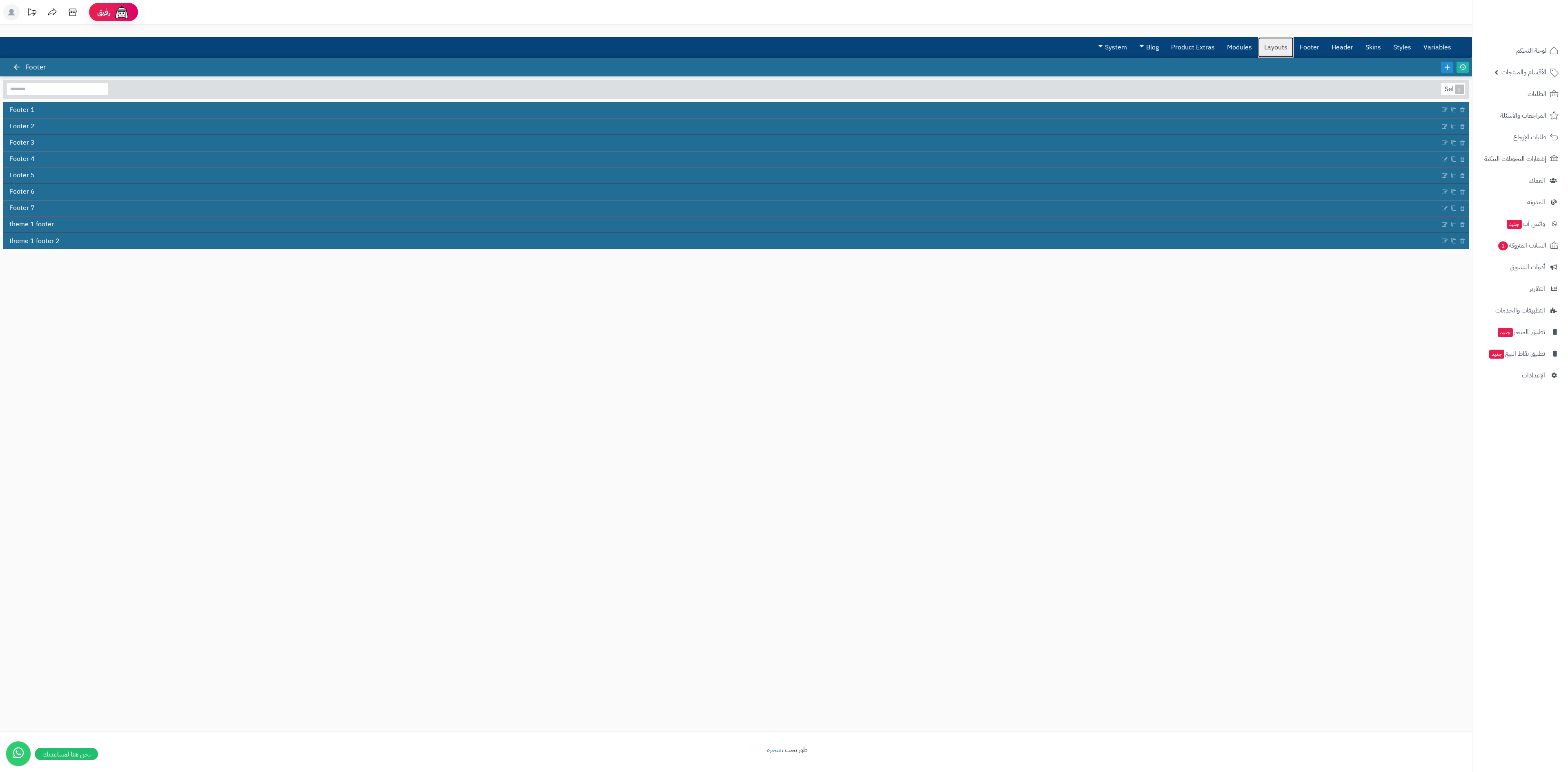
click at [1274, 47] on link "Layouts" at bounding box center [1276, 47] width 35 height 21
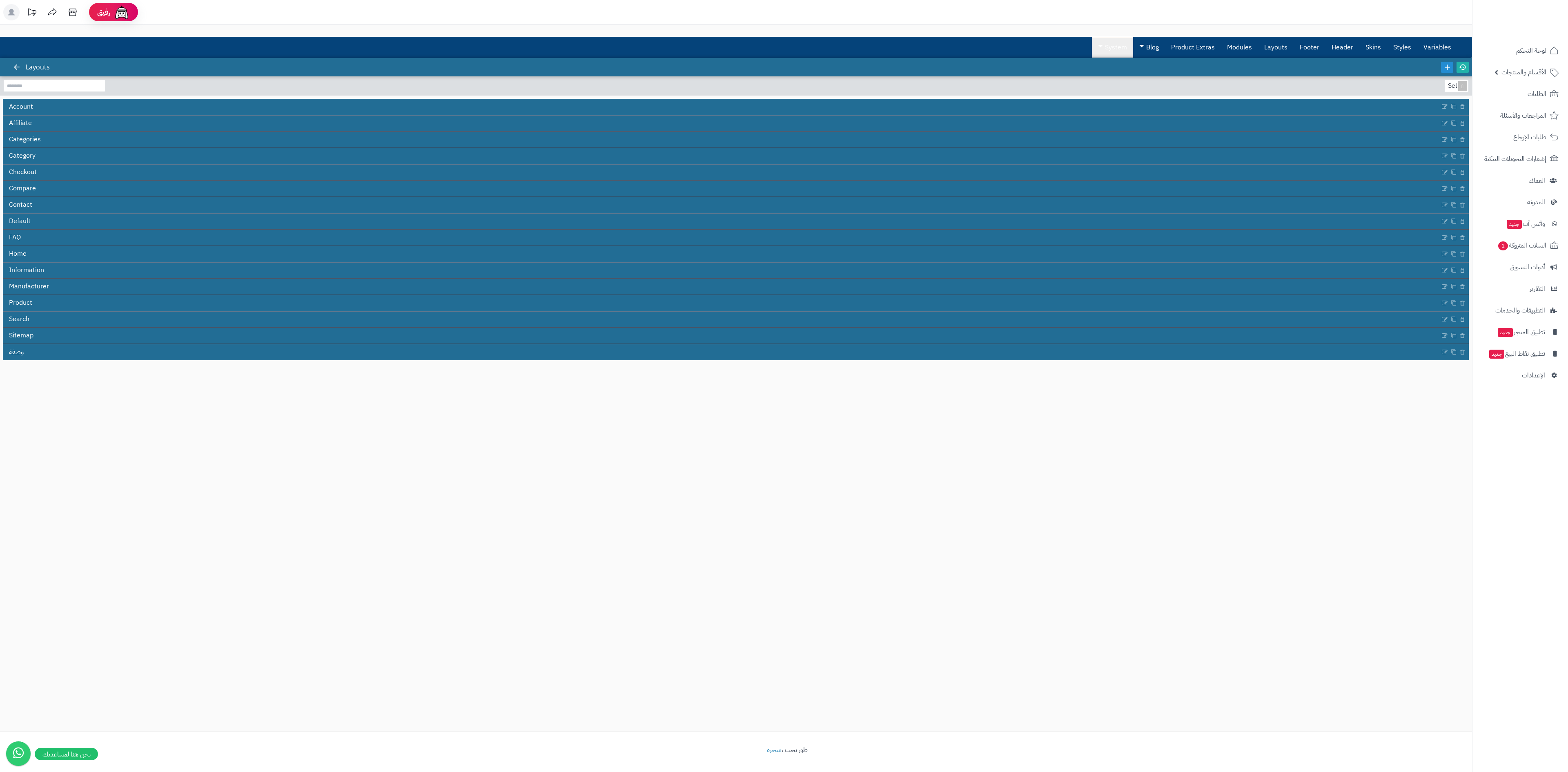
click at [1112, 44] on link "System" at bounding box center [1113, 47] width 41 height 21
click at [965, 539] on div "3.0.48 Layouts Select... Account Affiliate Categories Category Checkout Compare…" at bounding box center [736, 395] width 1472 height 673
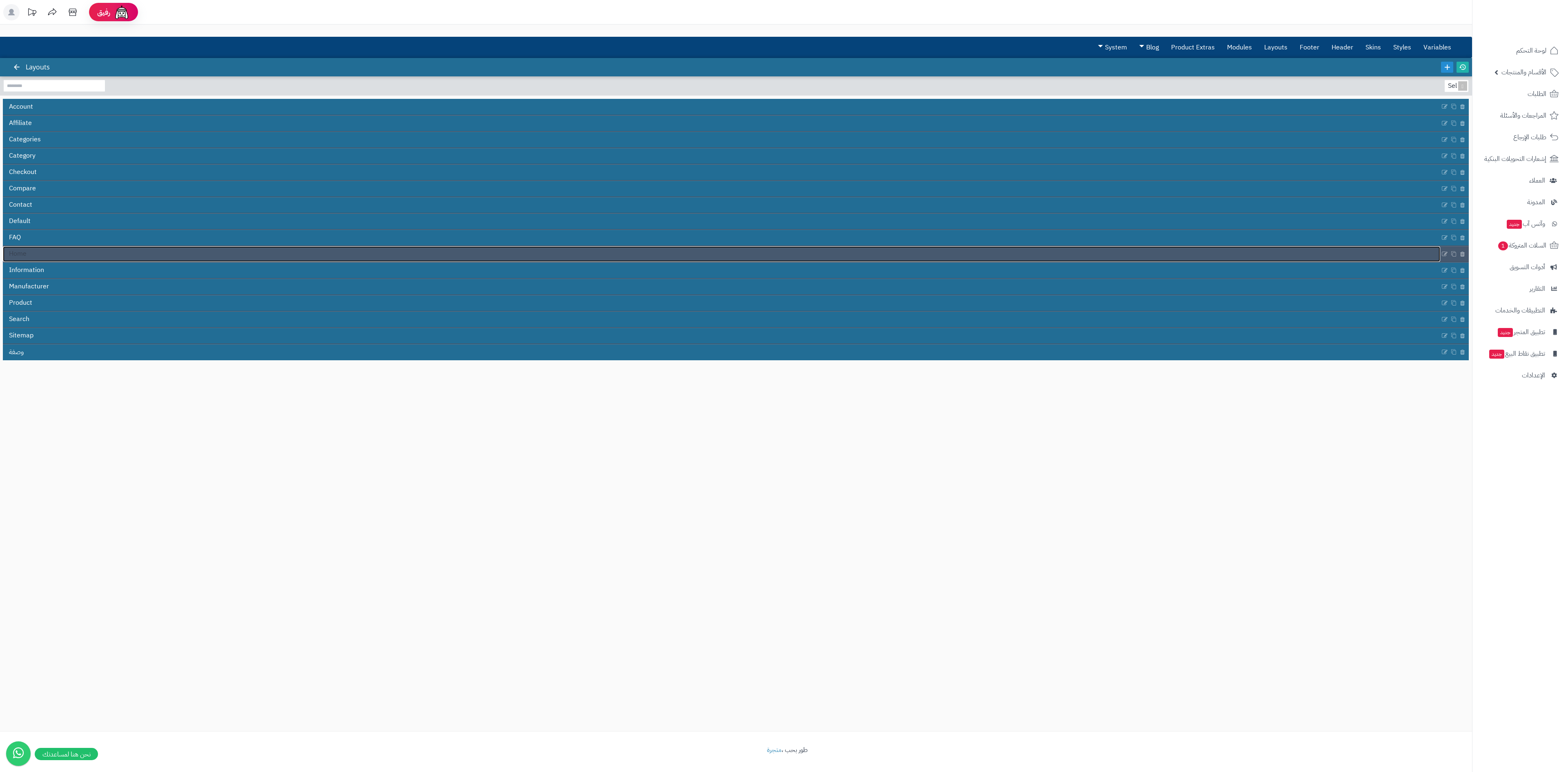
click at [61, 255] on link "Home" at bounding box center [721, 254] width 1437 height 15
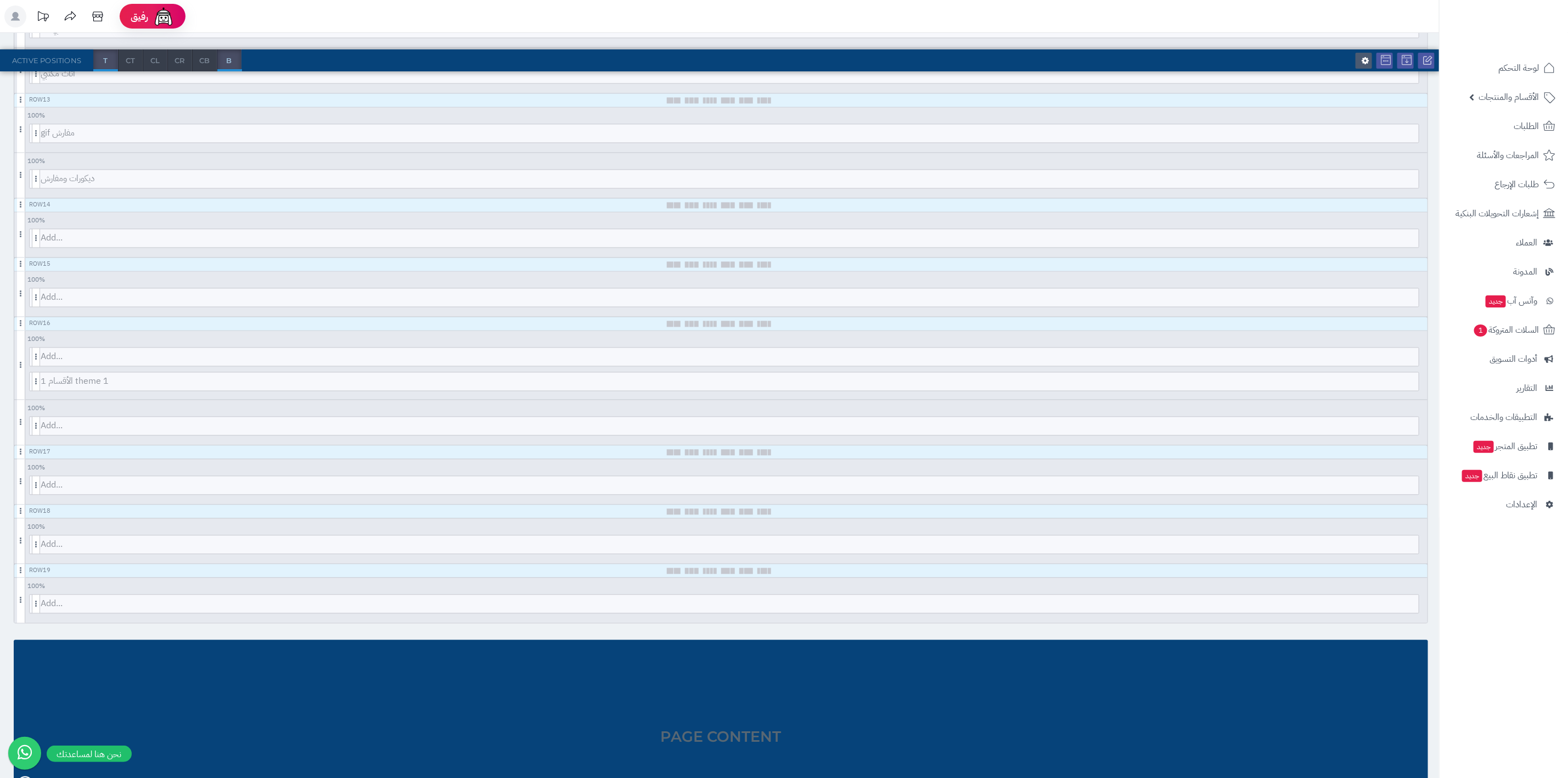
scroll to position [1564, 0]
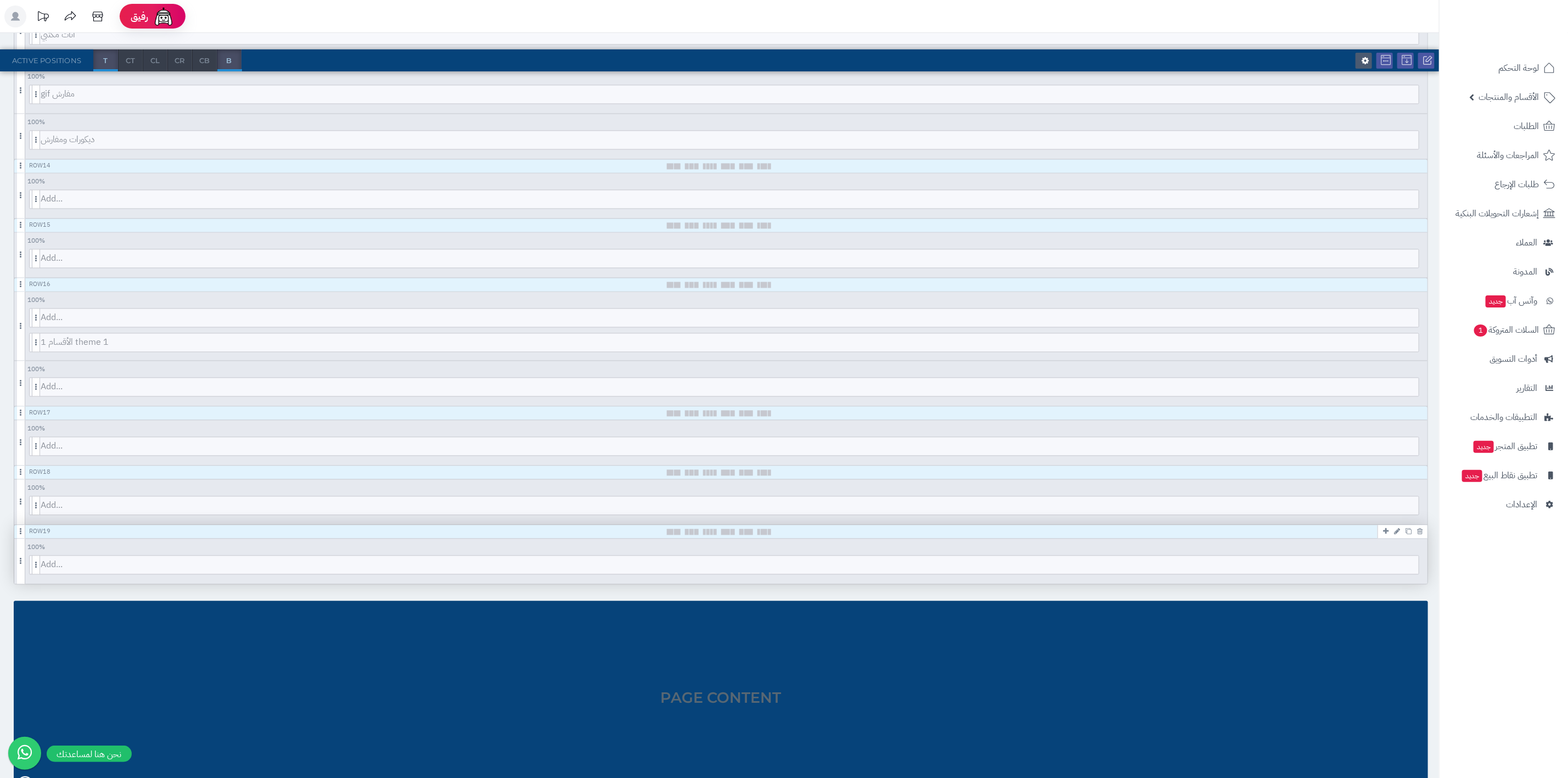
click at [89, 539] on div "Row 19" at bounding box center [720, 532] width 1413 height 14
click at [1161, 535] on icon at bounding box center [1419, 531] width 6 height 7
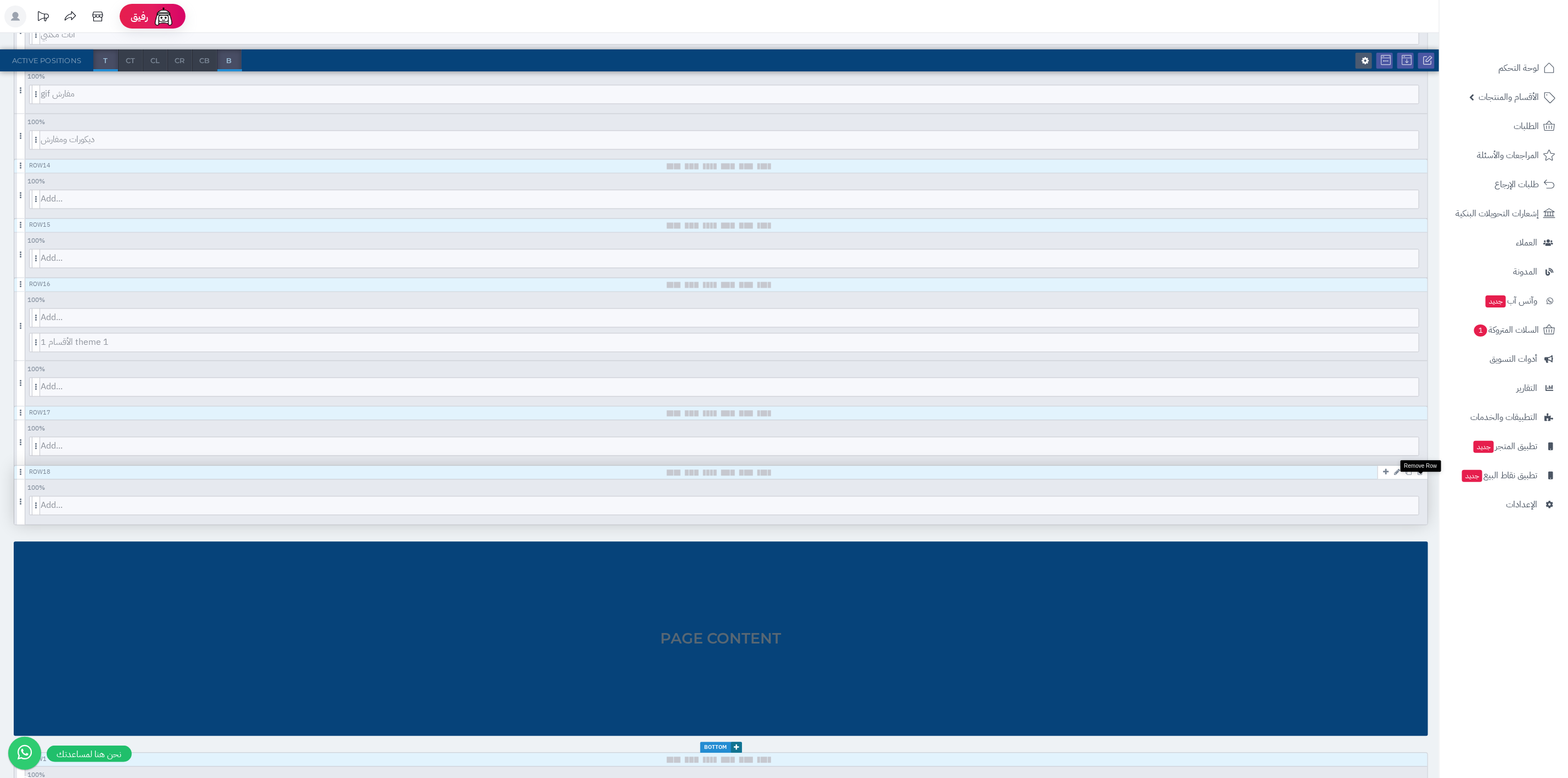
click at [1161, 476] on icon at bounding box center [1419, 472] width 6 height 7
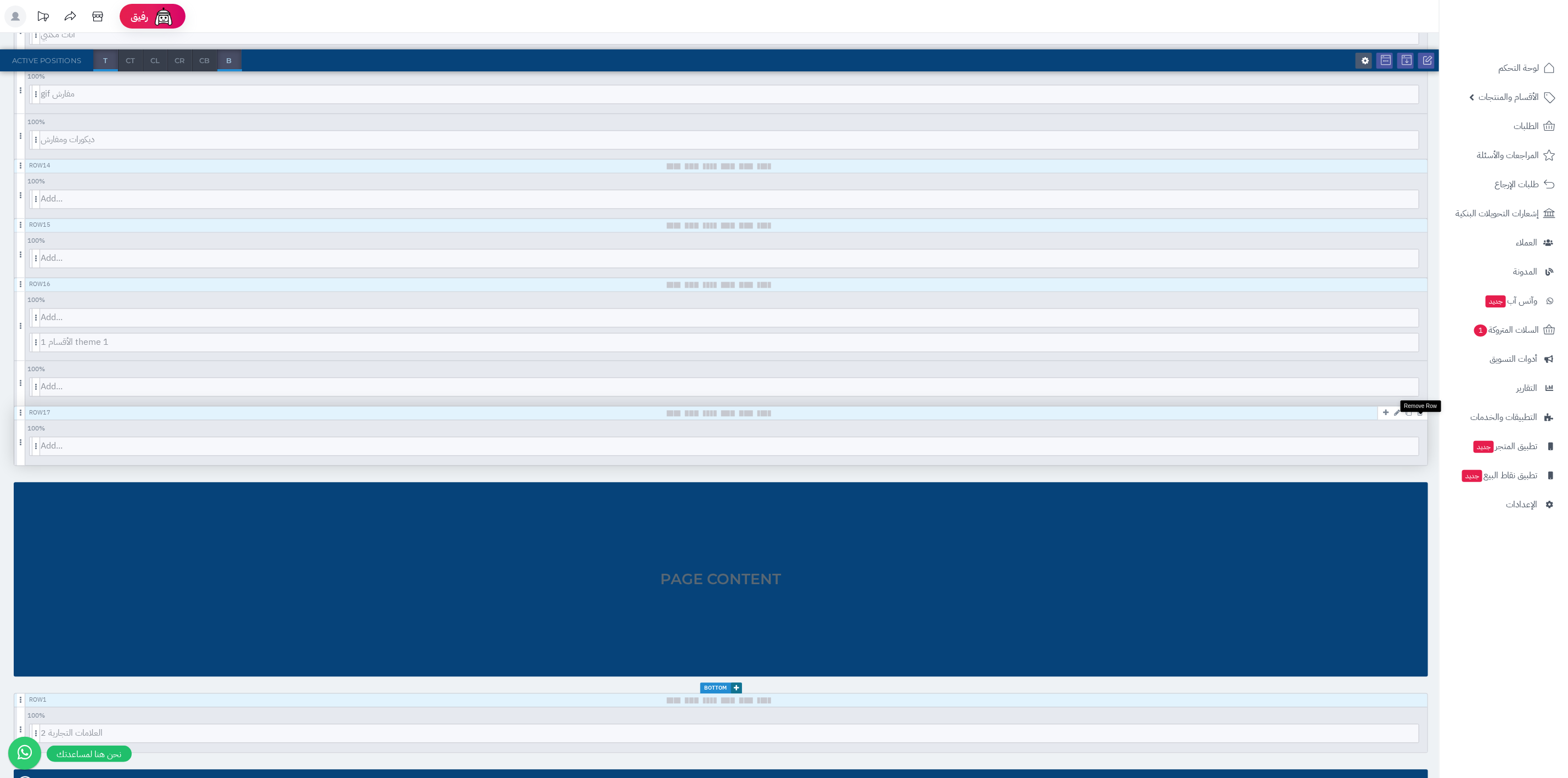
click at [1161, 416] on icon at bounding box center [1419, 412] width 6 height 7
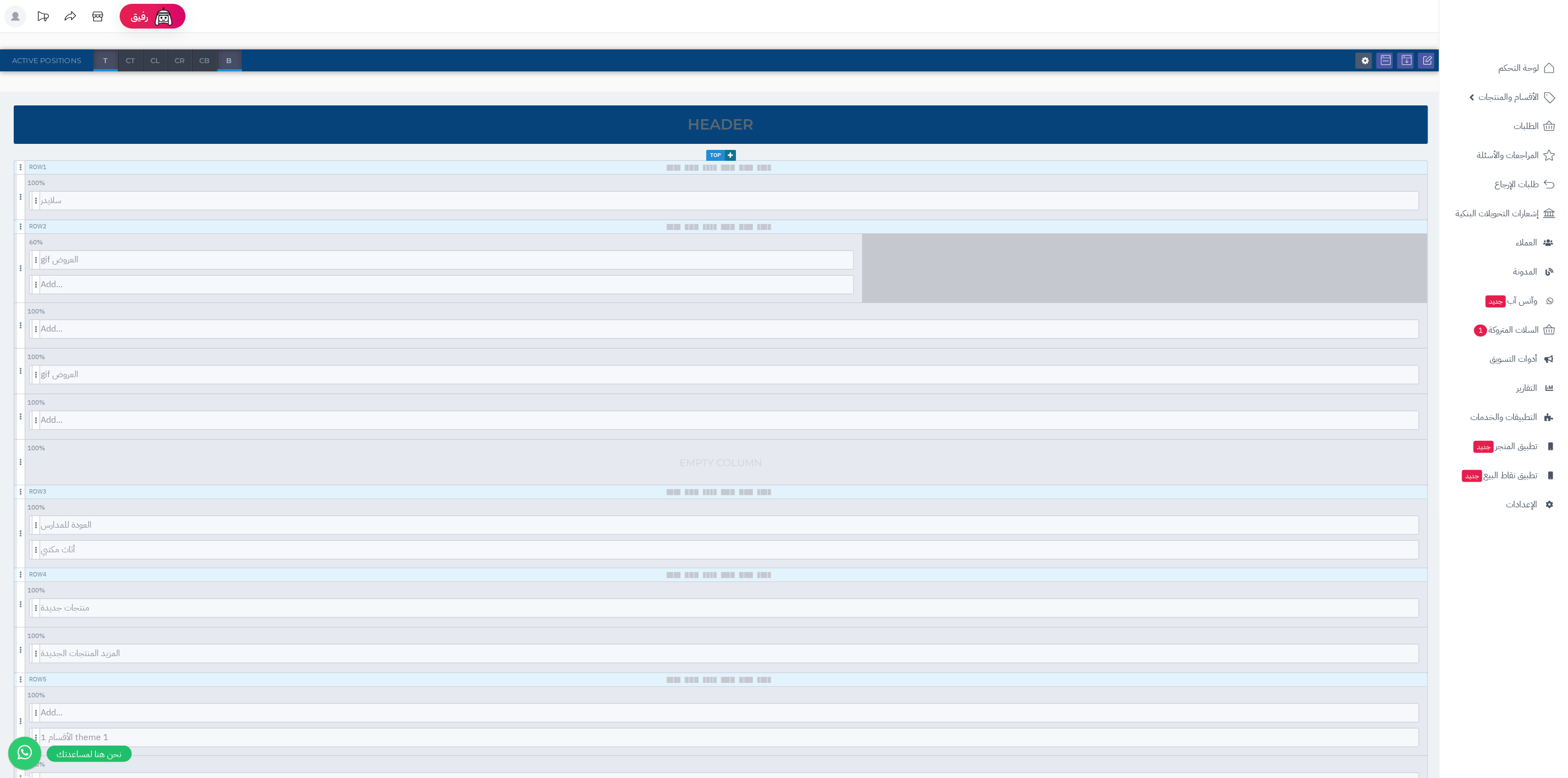
scroll to position [0, 0]
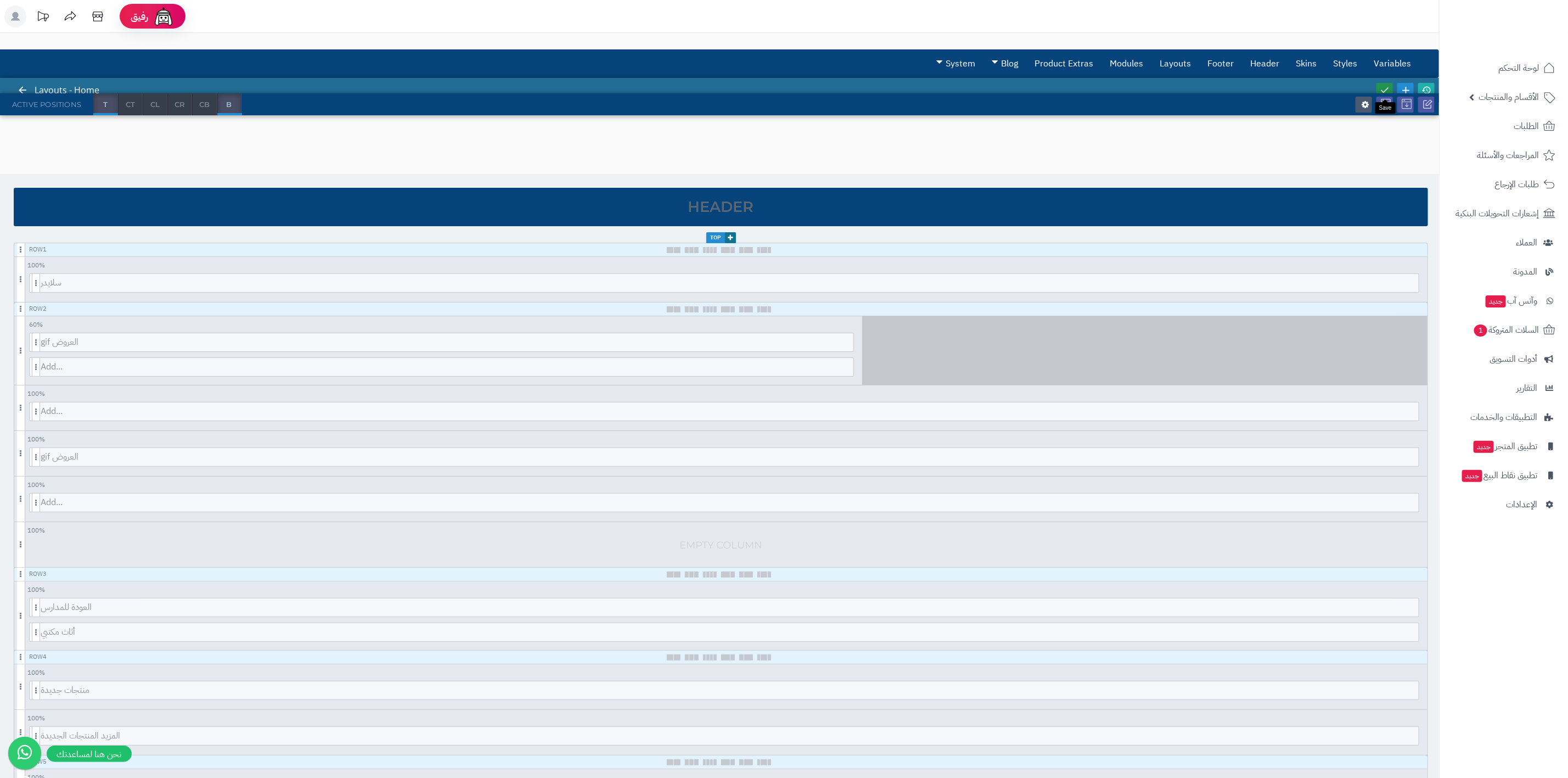
click at [1161, 85] on icon at bounding box center [1384, 90] width 10 height 10
click at [1161, 83] on div at bounding box center [1405, 90] width 62 height 25
click at [1161, 88] on link at bounding box center [1426, 90] width 16 height 15
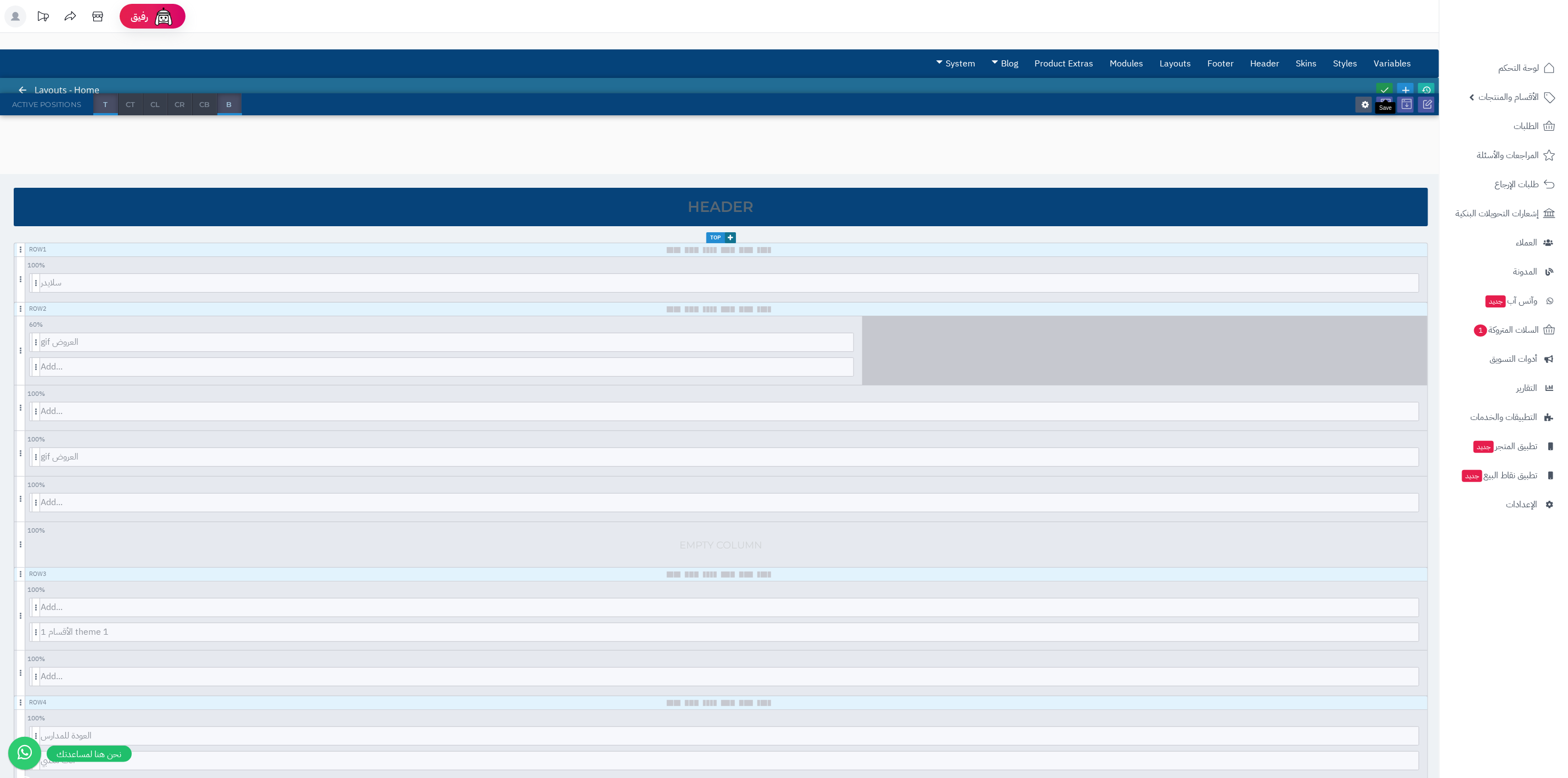
click at [1161, 86] on icon at bounding box center [1384, 90] width 10 height 10
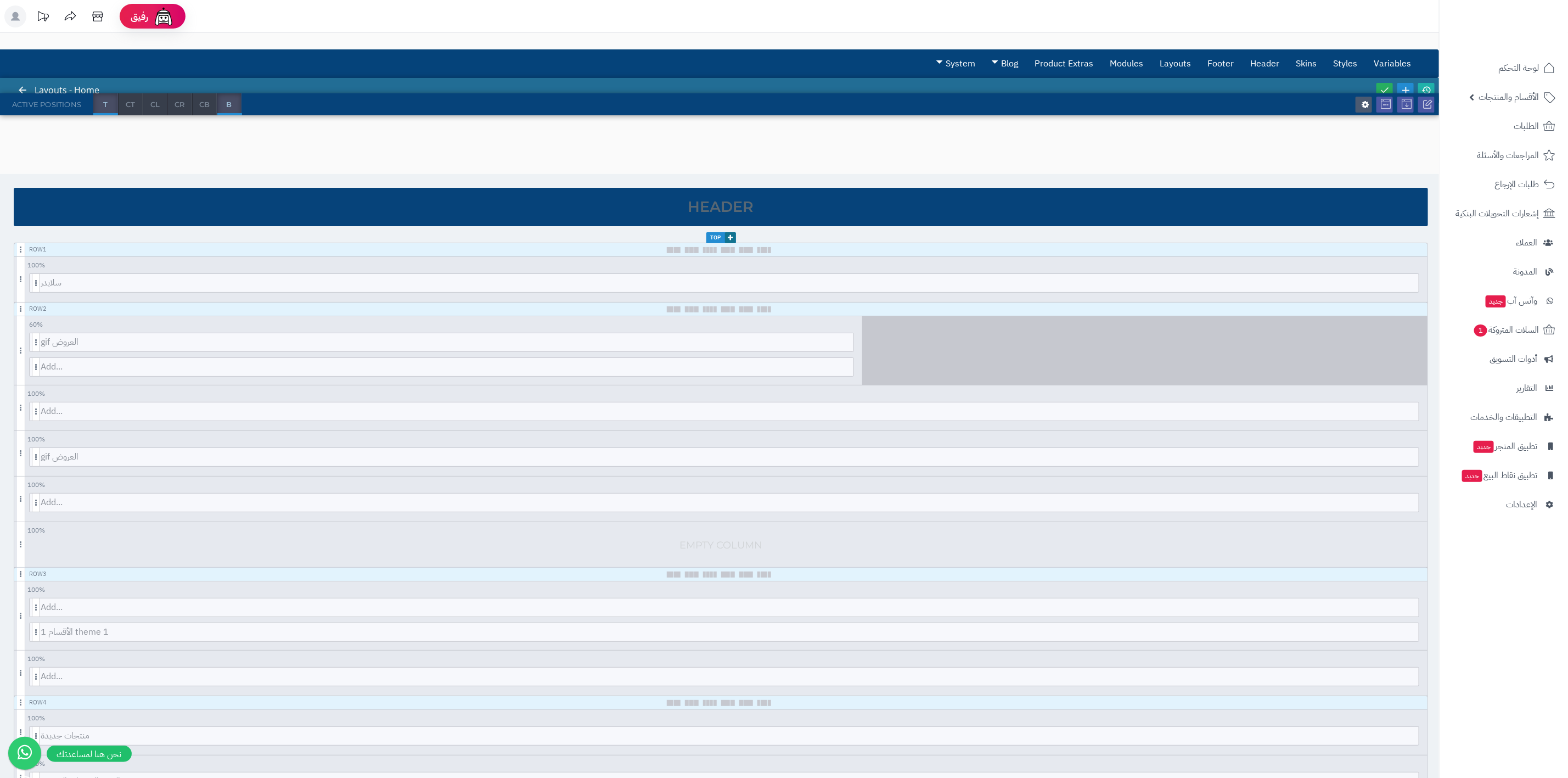
click at [1161, 81] on div at bounding box center [1405, 90] width 62 height 25
click at [1161, 86] on icon at bounding box center [1384, 90] width 10 height 10
click at [832, 343] on icon at bounding box center [834, 342] width 7 height 7
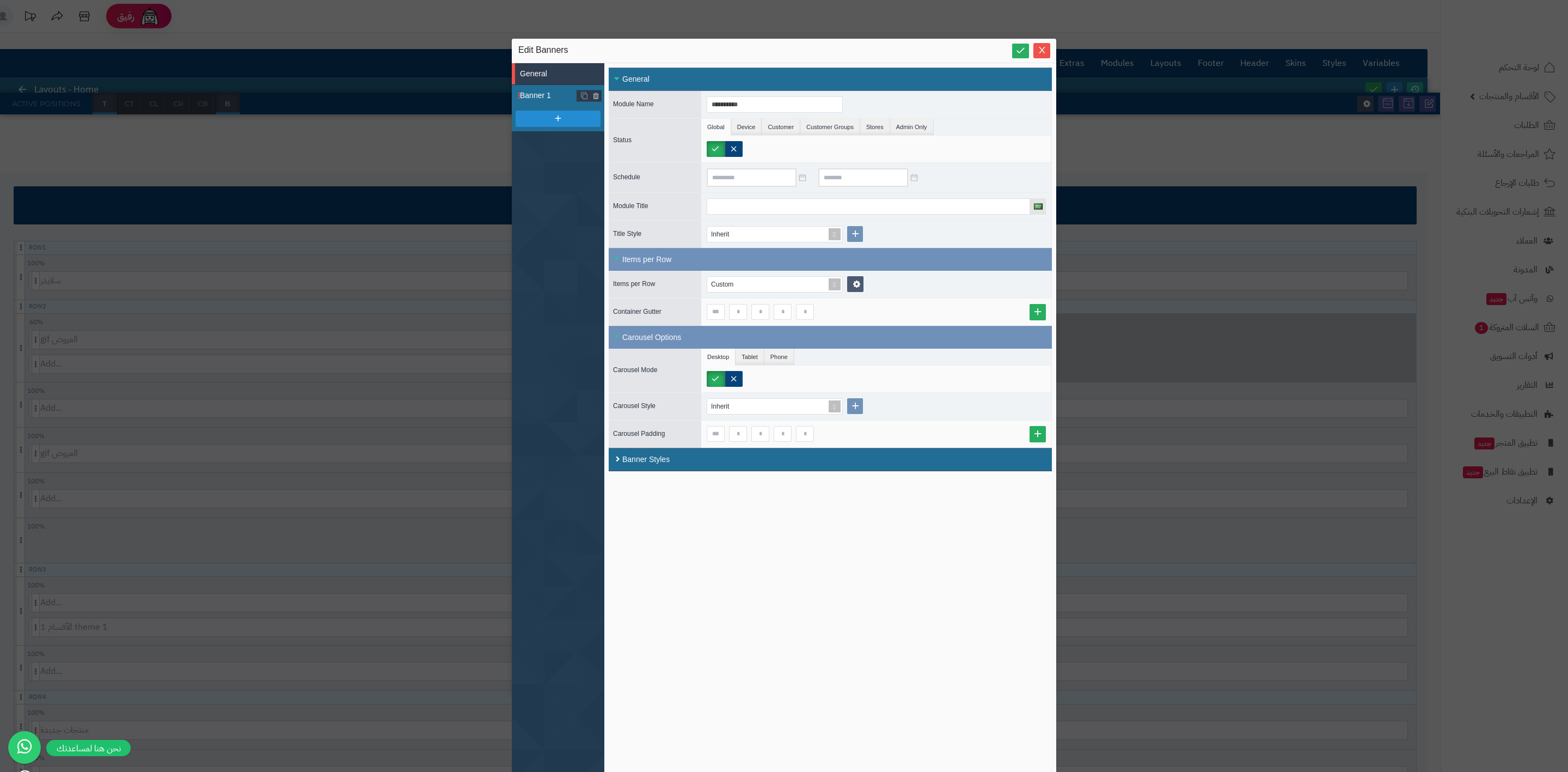
click at [549, 93] on span "Banner 1" at bounding box center [549, 96] width 57 height 11
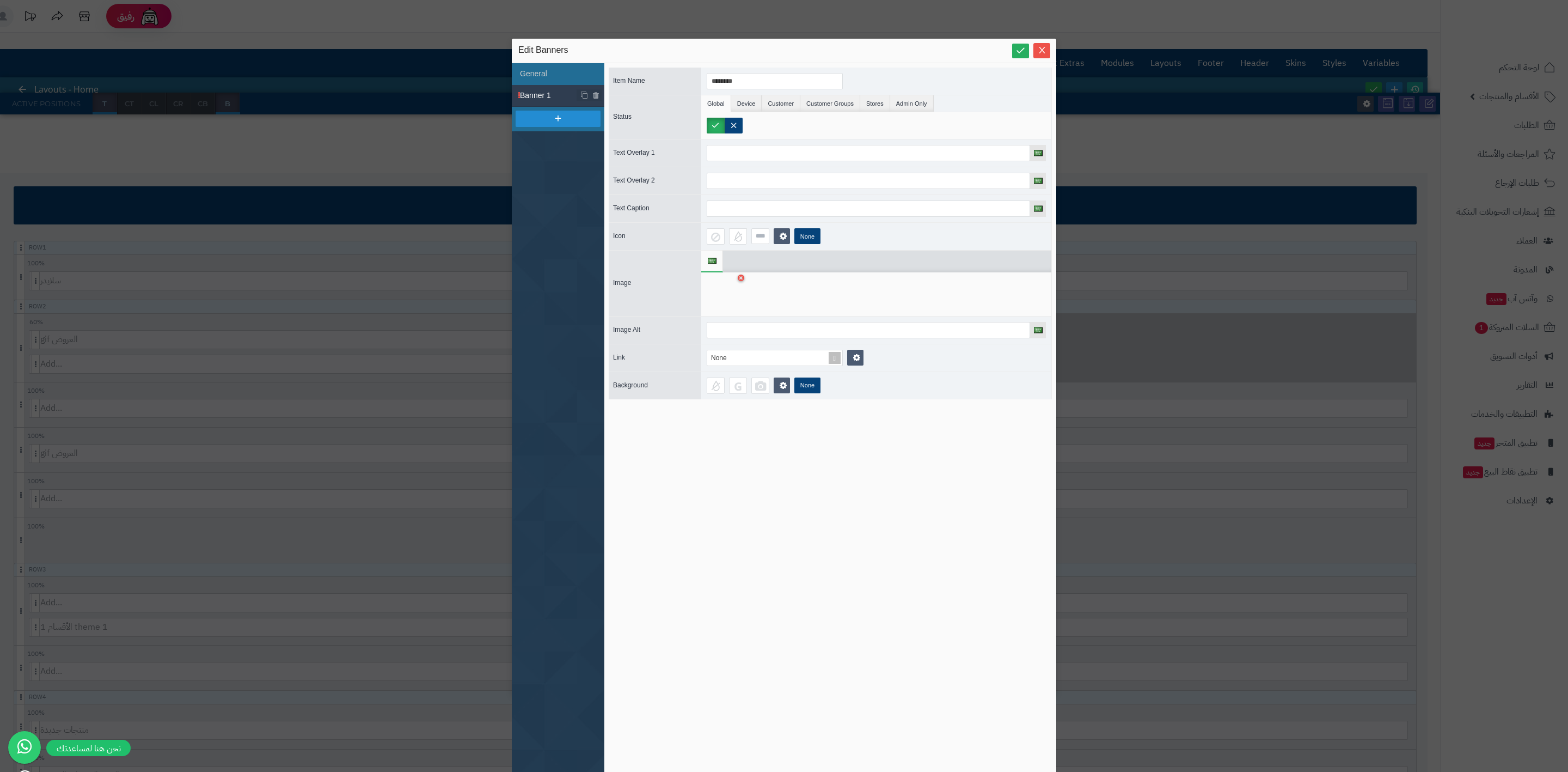
click at [737, 295] on div at bounding box center [724, 294] width 34 height 32
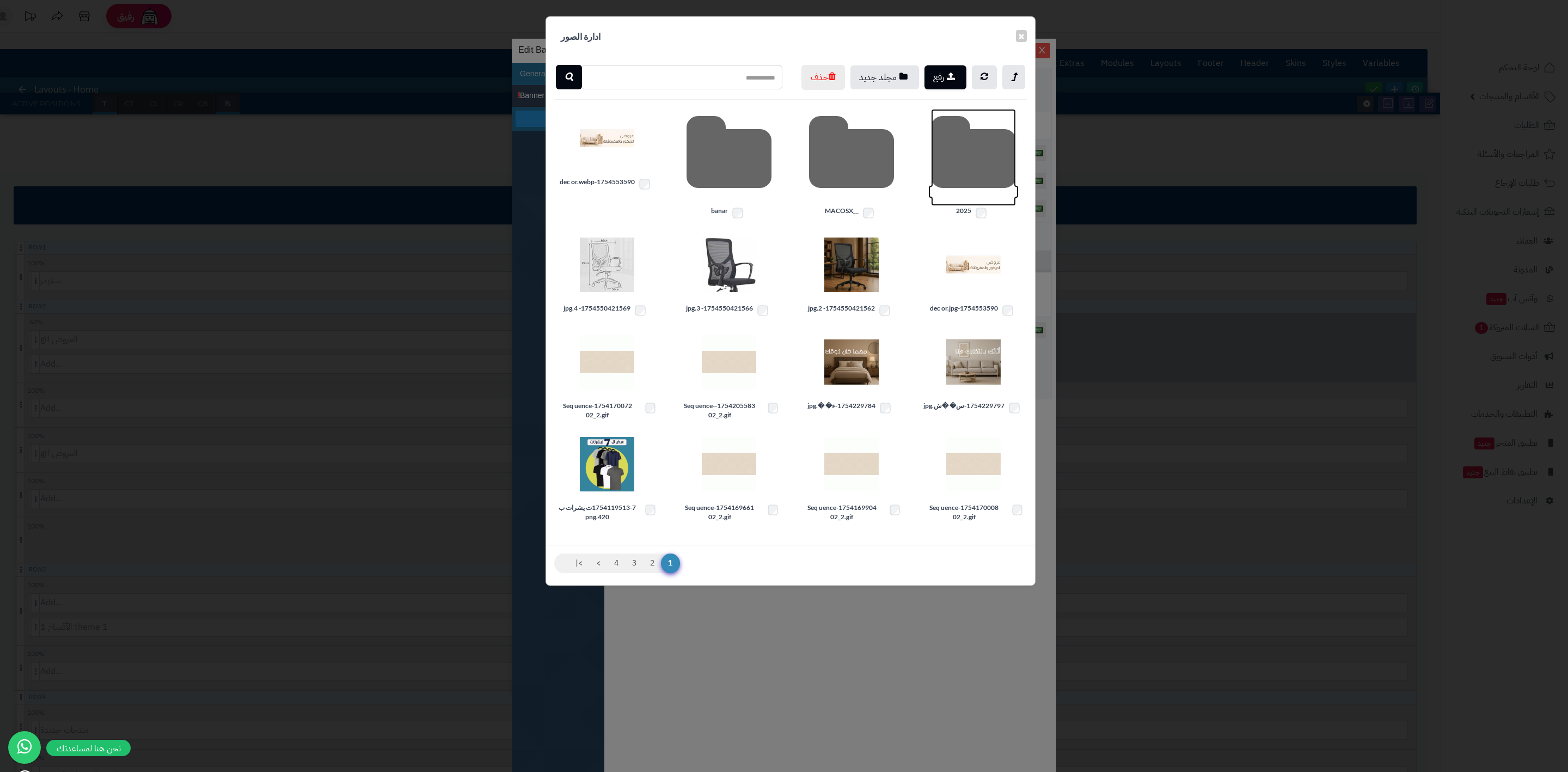
click at [1003, 166] on icon at bounding box center [973, 157] width 85 height 97
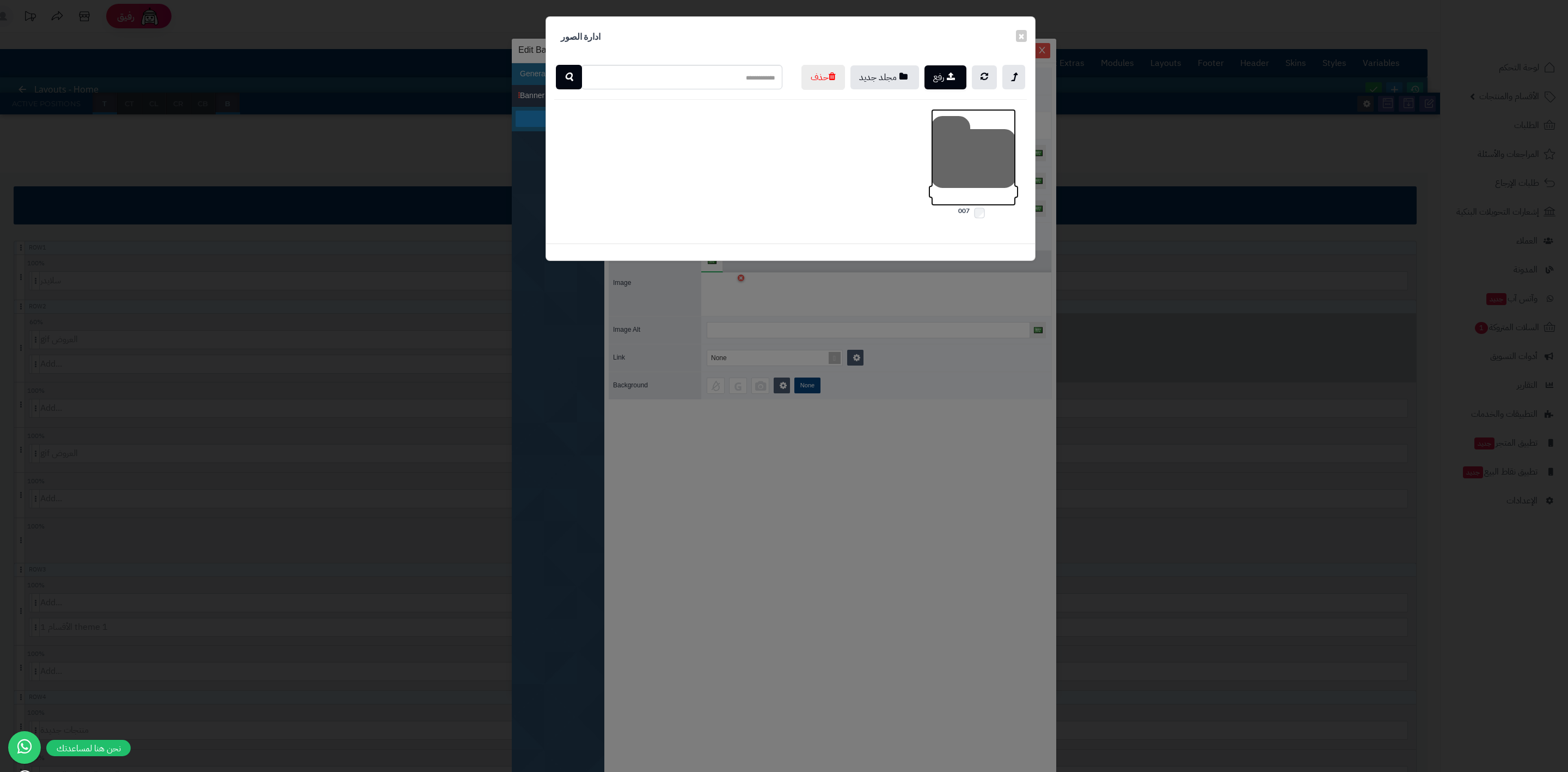
click at [946, 192] on icon at bounding box center [973, 157] width 85 height 97
click at [946, 190] on icon at bounding box center [973, 157] width 85 height 97
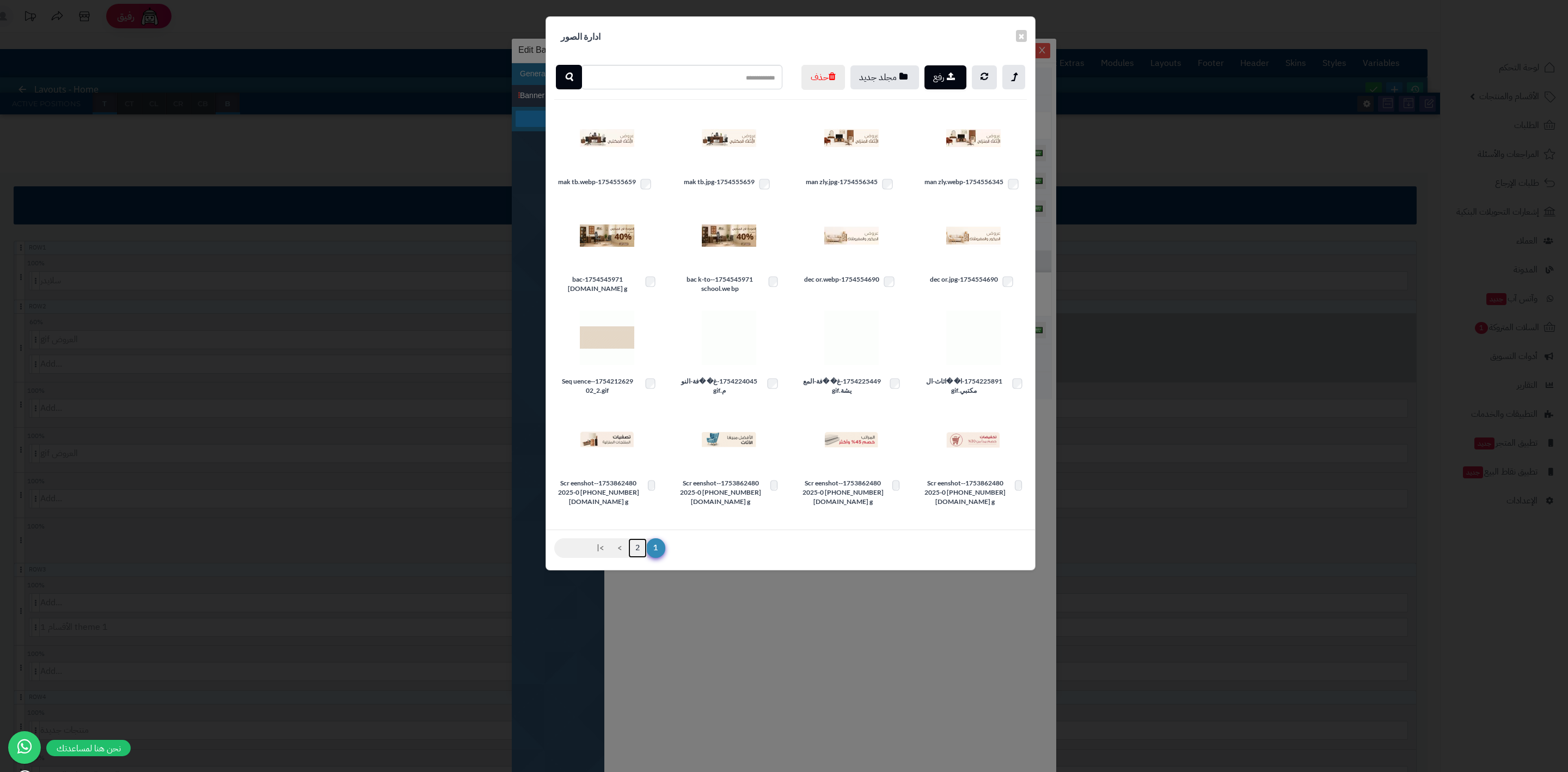
click at [639, 558] on link "2" at bounding box center [637, 548] width 19 height 19
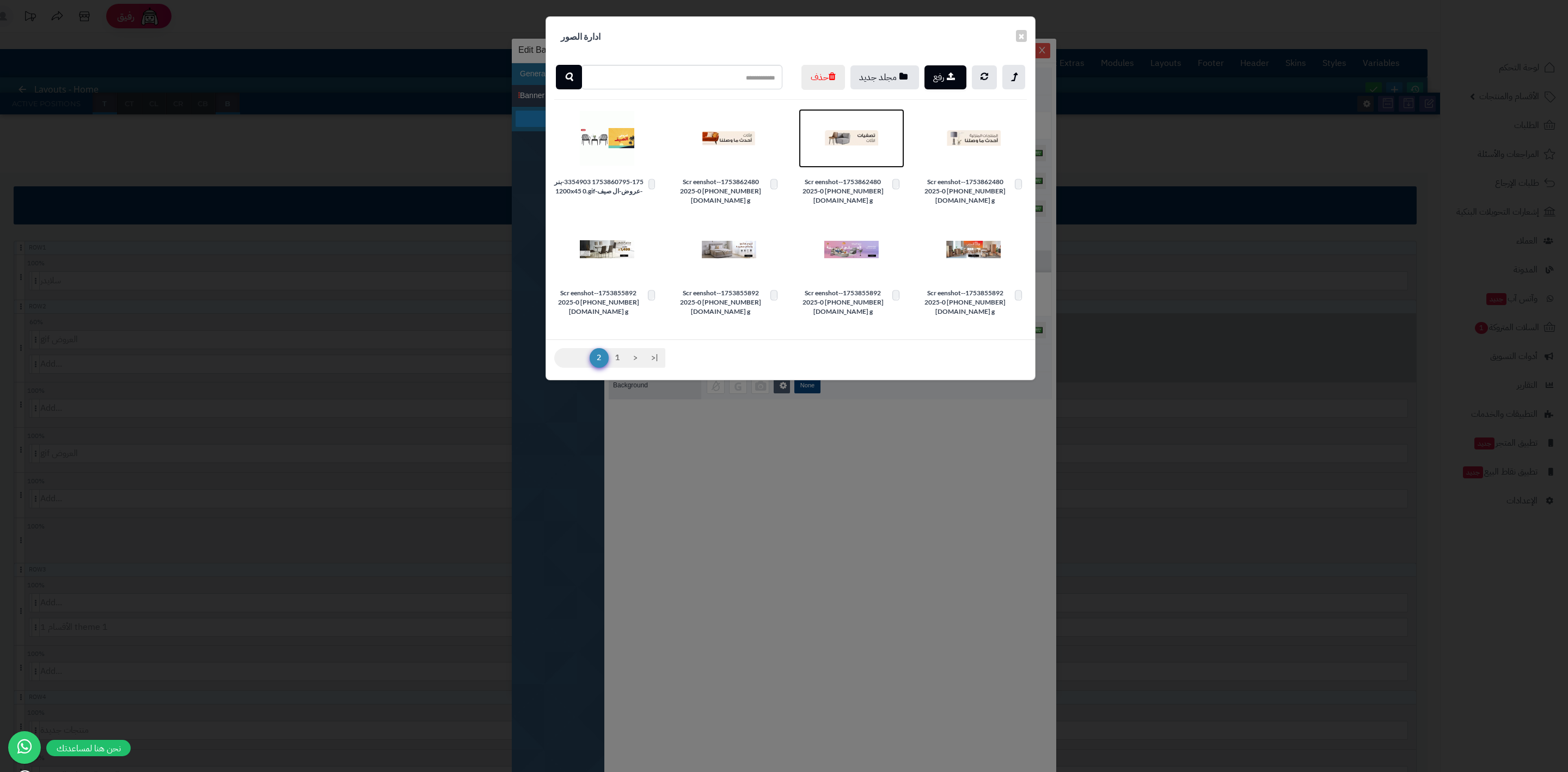
click at [834, 154] on img at bounding box center [851, 138] width 54 height 54
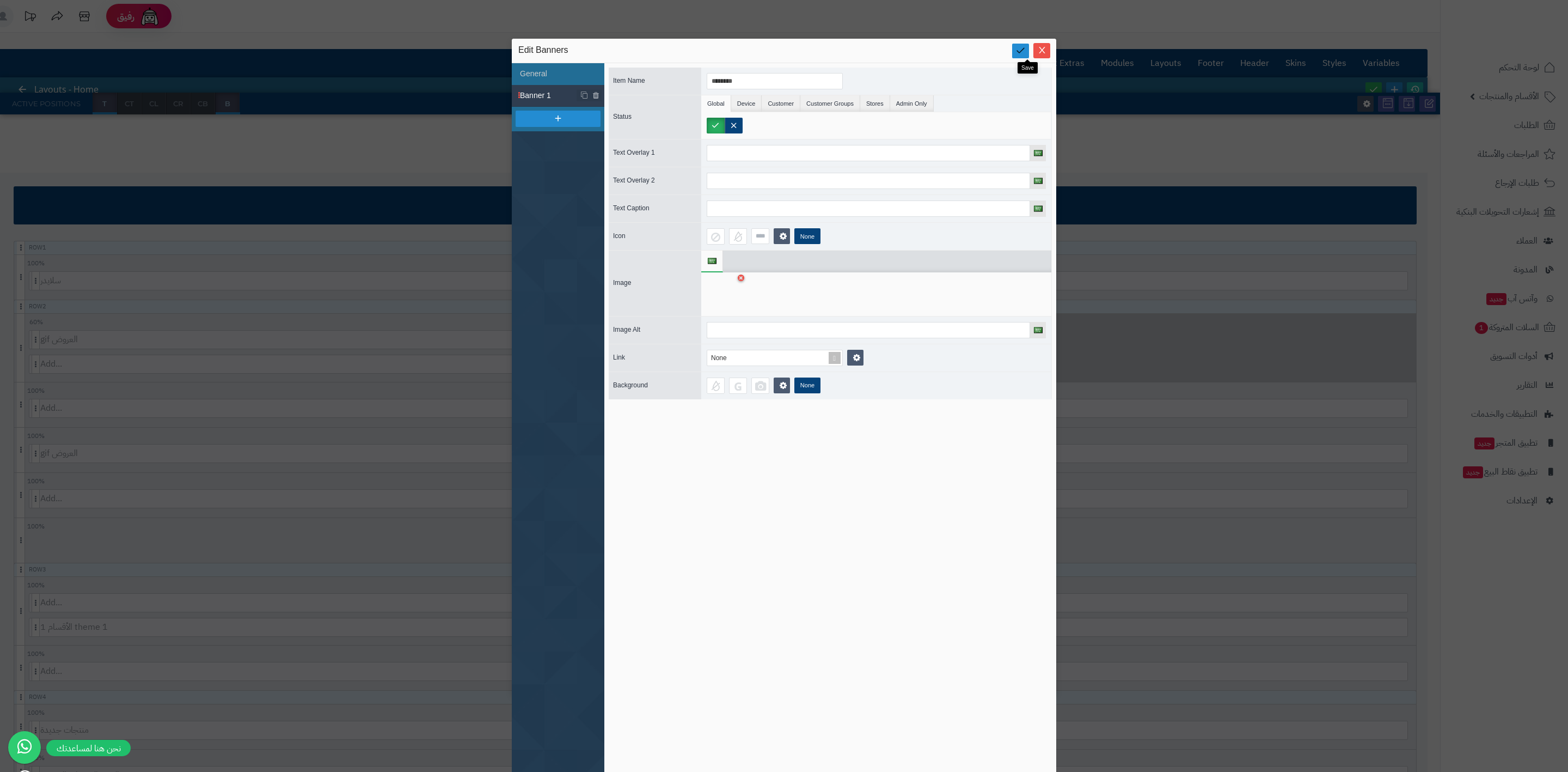
click at [1023, 48] on icon at bounding box center [1020, 50] width 11 height 11
click at [1050, 47] on span "Close" at bounding box center [1041, 50] width 17 height 9
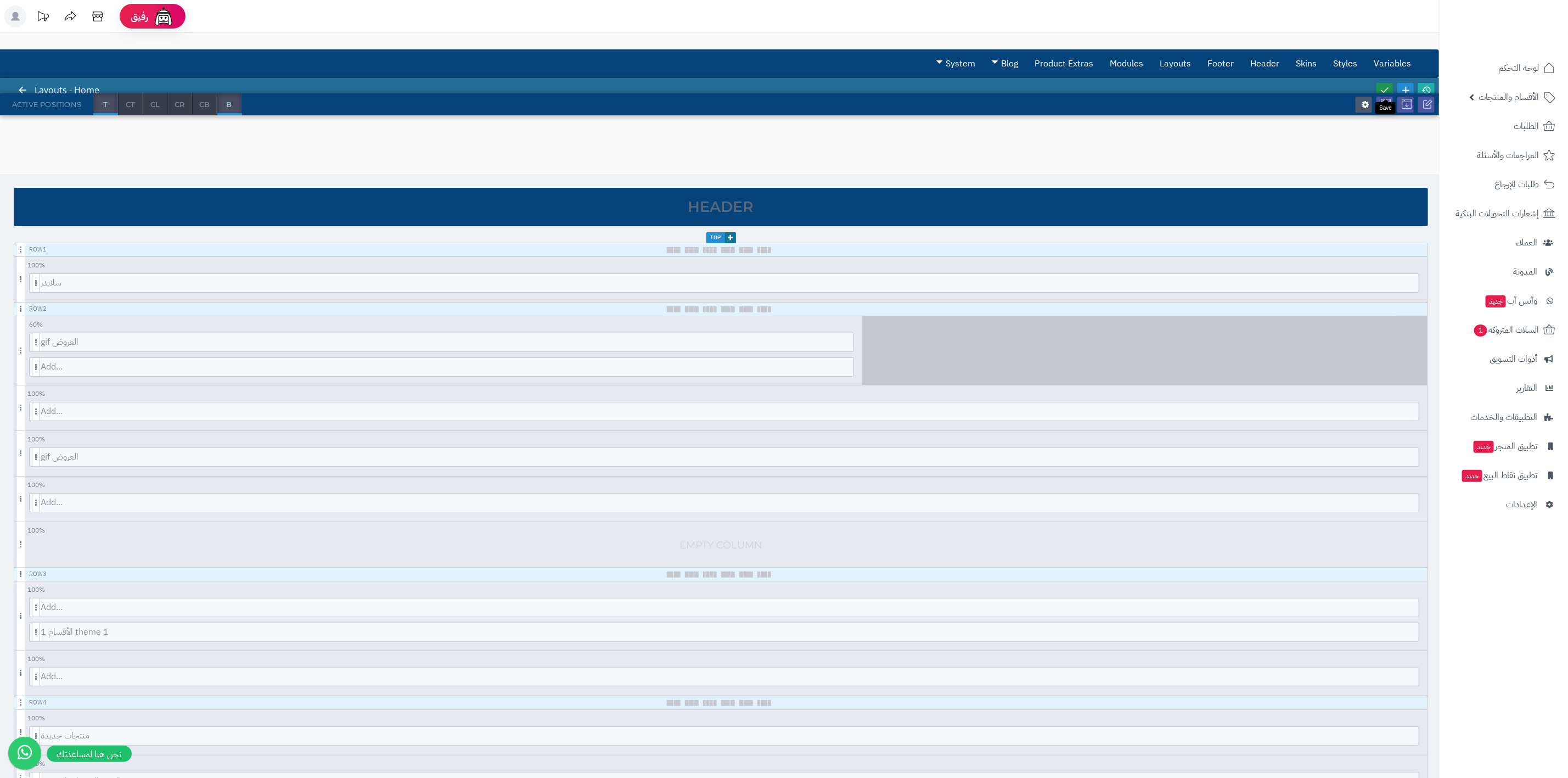
click at [1161, 83] on link at bounding box center [1384, 90] width 16 height 15
click at [853, 320] on link at bounding box center [854, 323] width 11 height 12
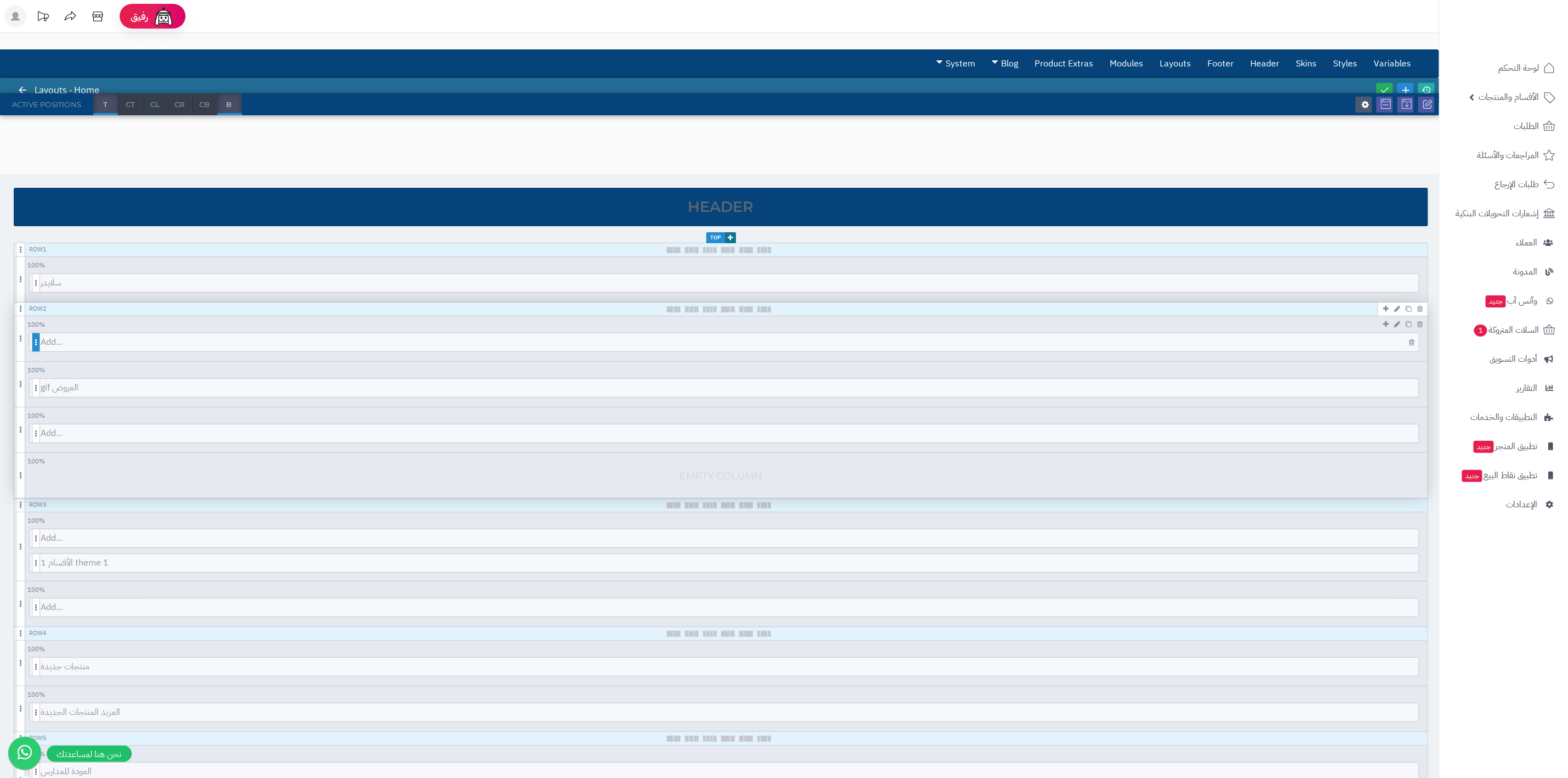
click at [38, 348] on span at bounding box center [36, 342] width 8 height 19
click at [125, 338] on span "Add..." at bounding box center [730, 342] width 1377 height 18
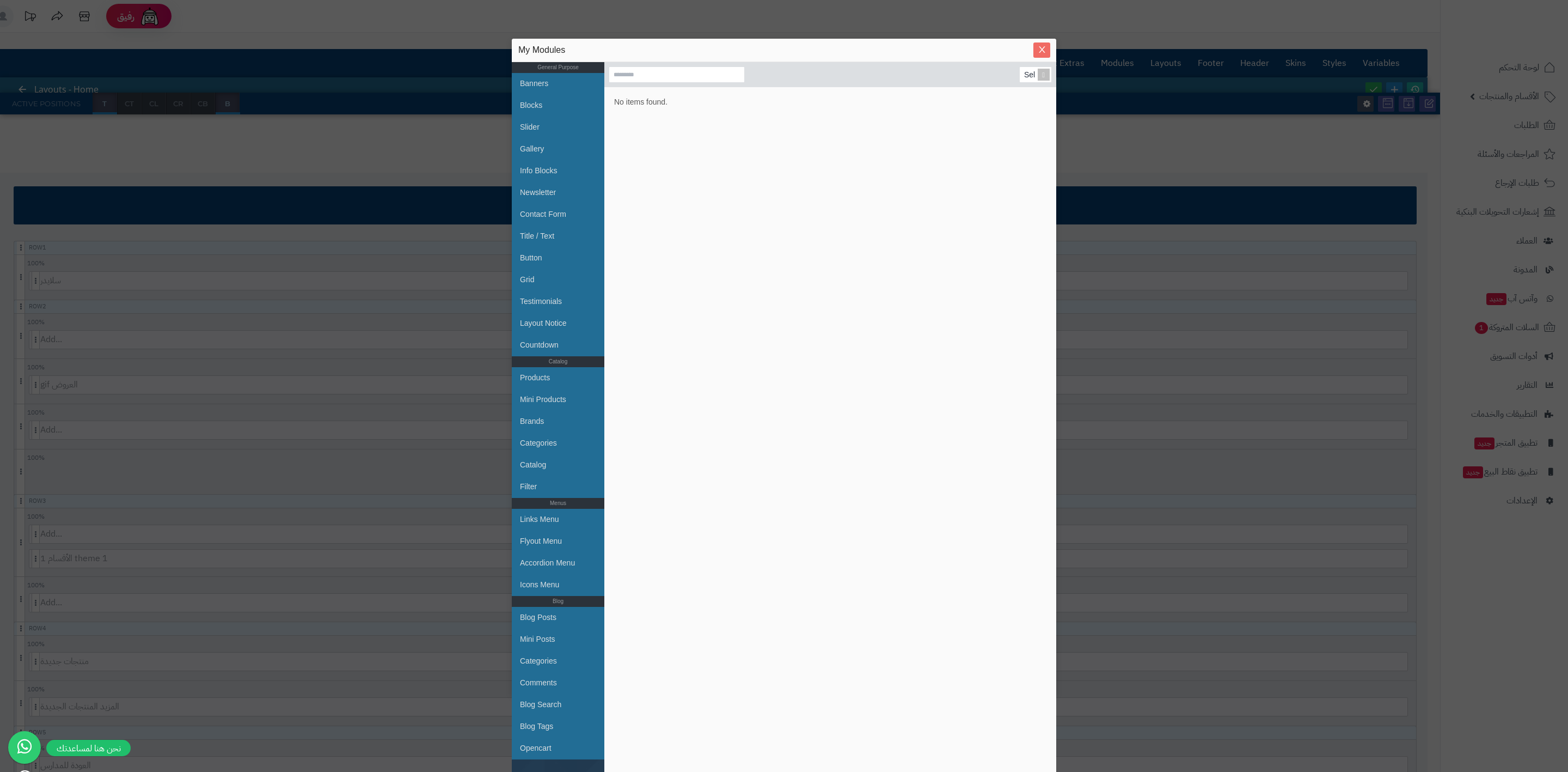
click at [1046, 53] on icon "Close" at bounding box center [1042, 50] width 9 height 9
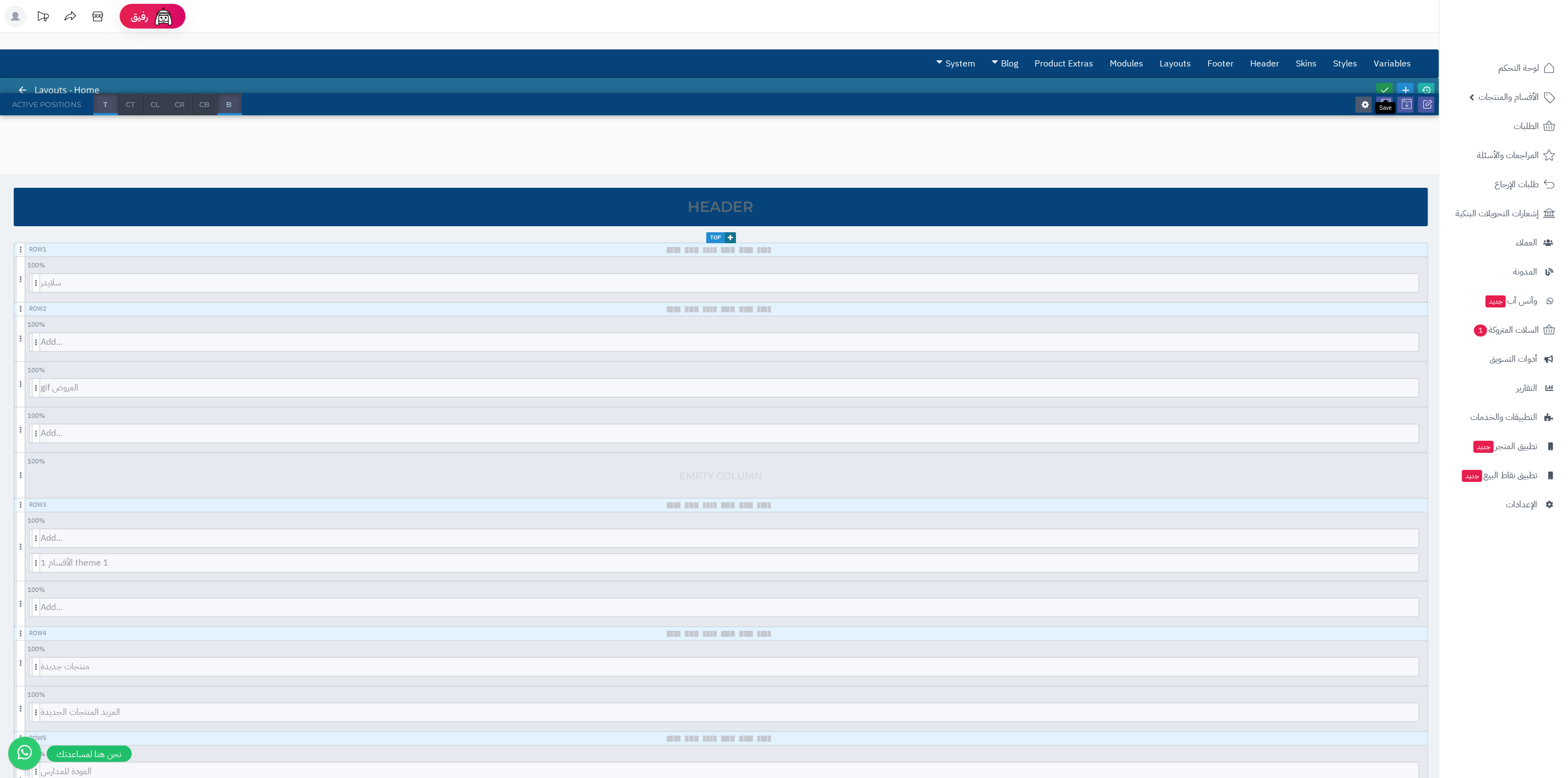
click at [1161, 86] on icon at bounding box center [1384, 90] width 10 height 10
click at [1161, 386] on icon at bounding box center [1400, 388] width 7 height 7
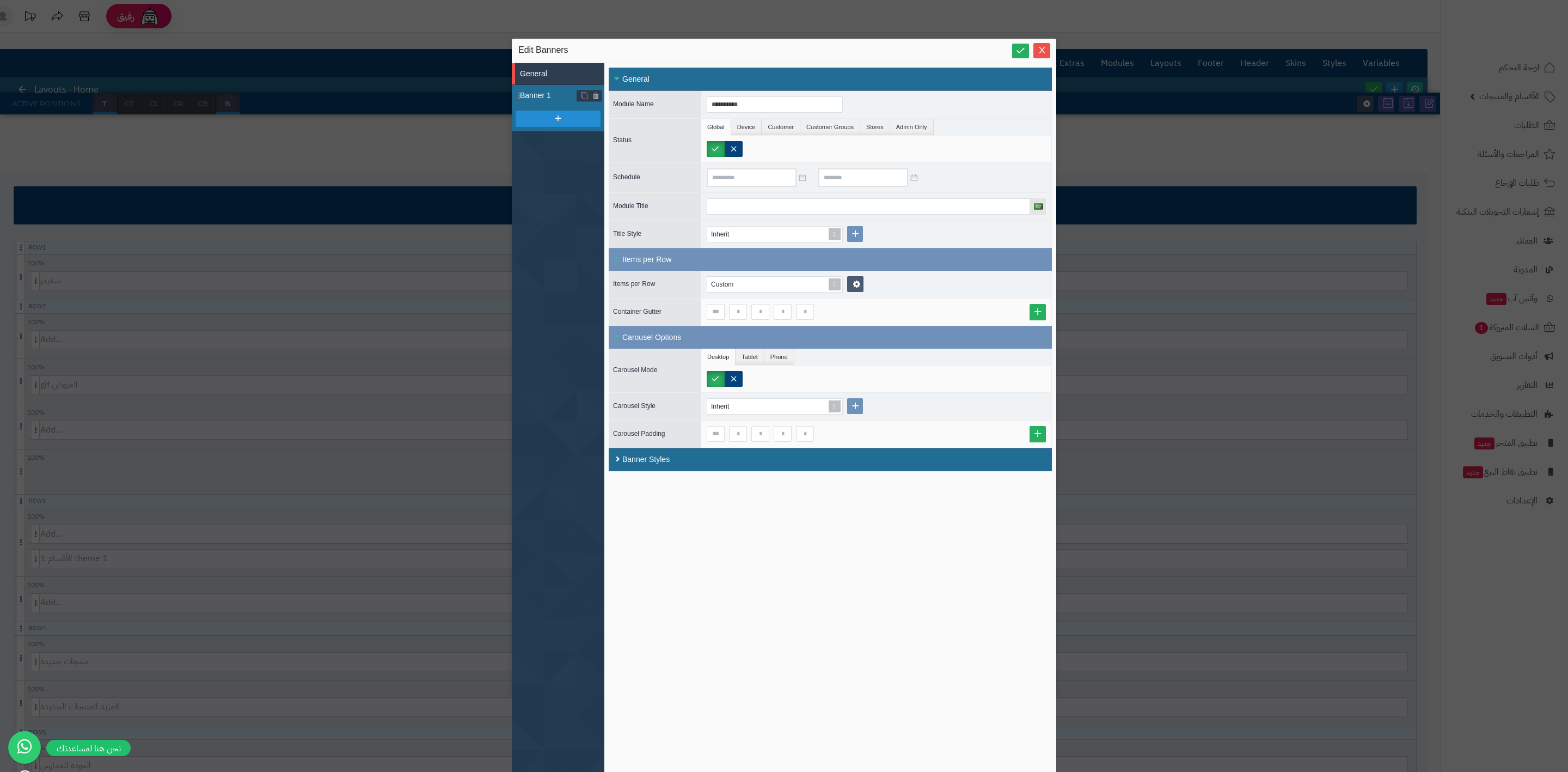
click at [556, 95] on span "Banner 1" at bounding box center [549, 96] width 57 height 11
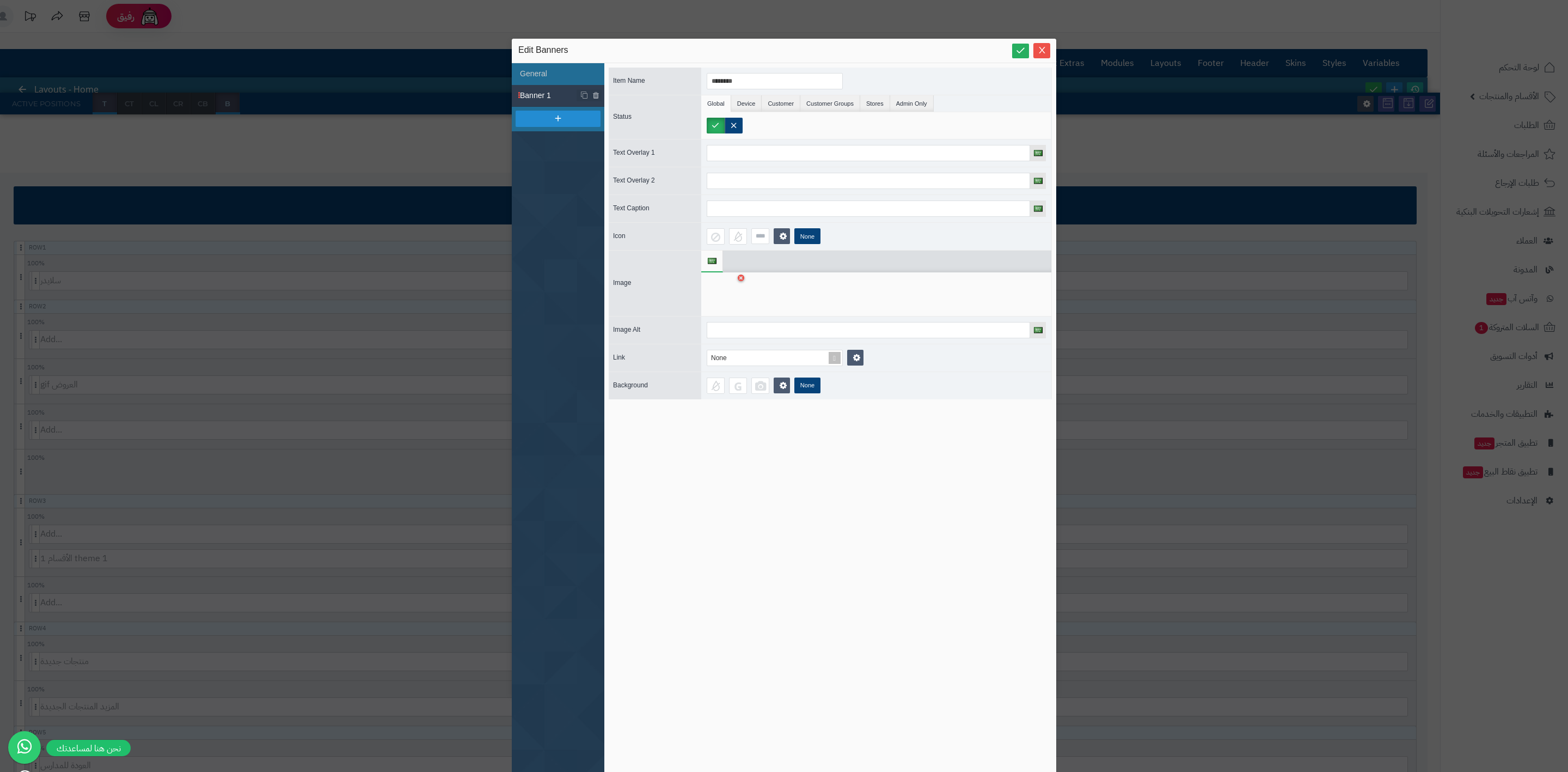
click at [732, 296] on div at bounding box center [724, 294] width 34 height 32
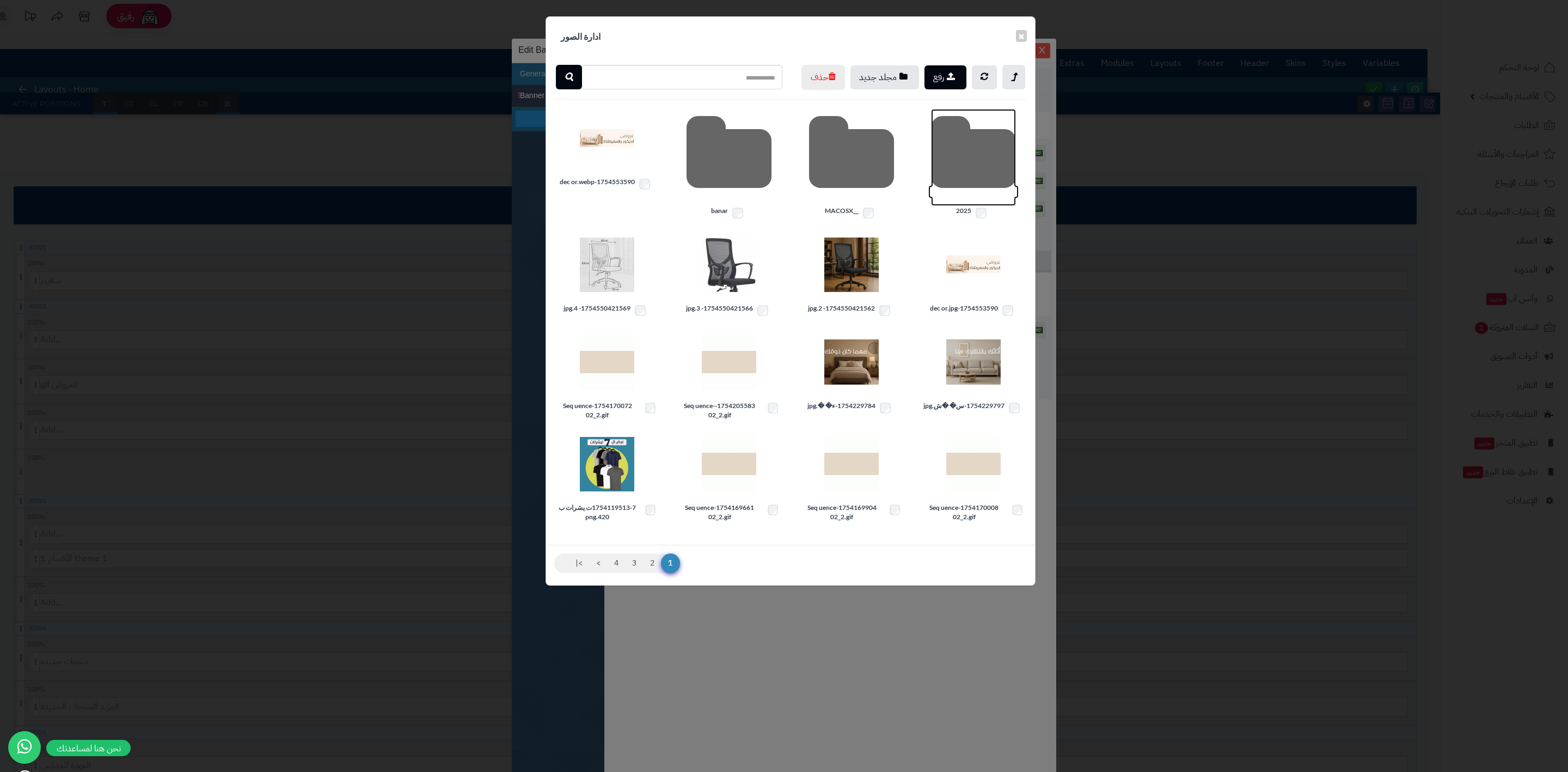
click at [973, 175] on icon at bounding box center [973, 157] width 85 height 97
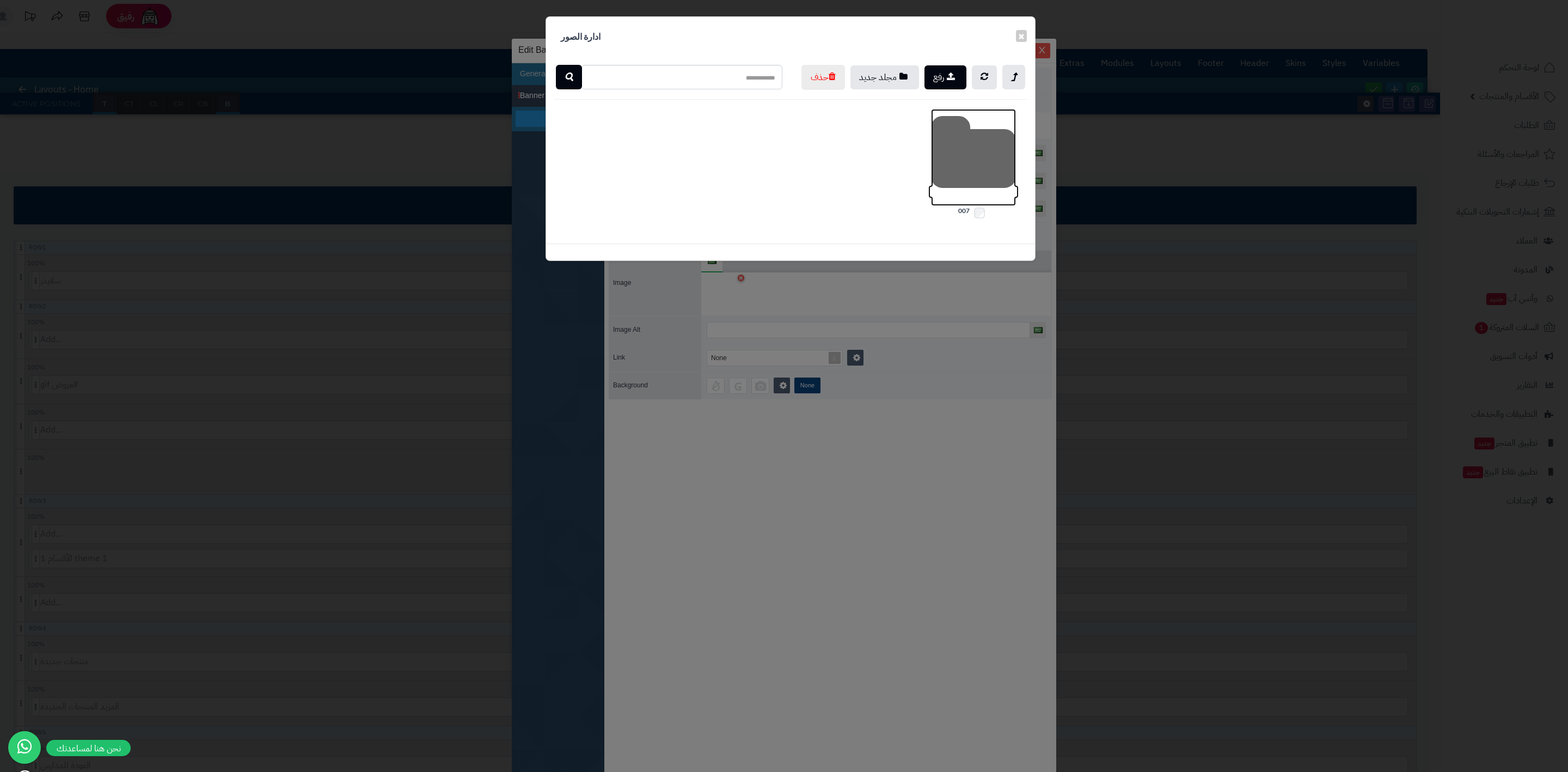
click at [973, 175] on icon at bounding box center [973, 157] width 85 height 97
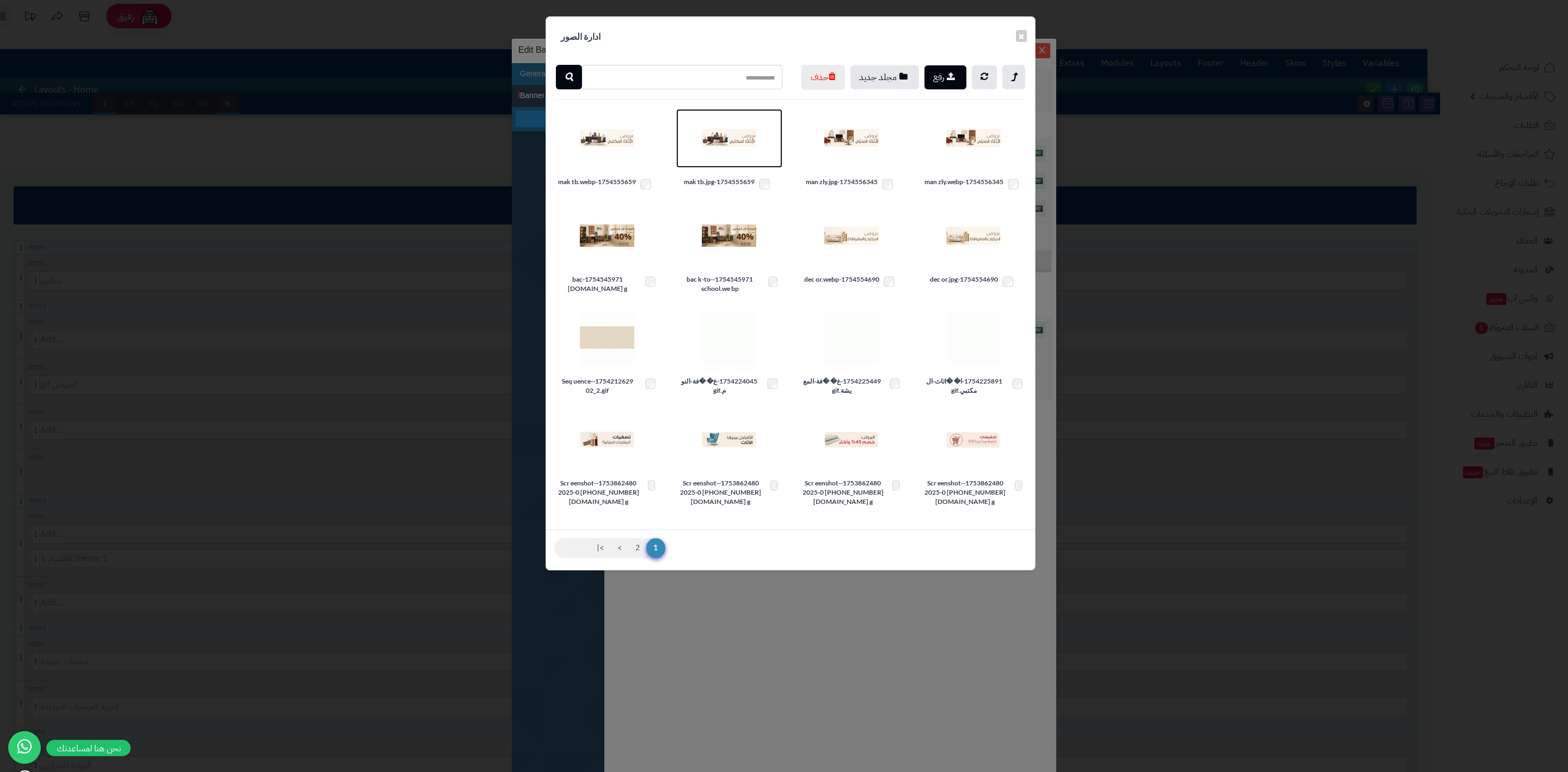
click at [734, 157] on img at bounding box center [729, 138] width 54 height 54
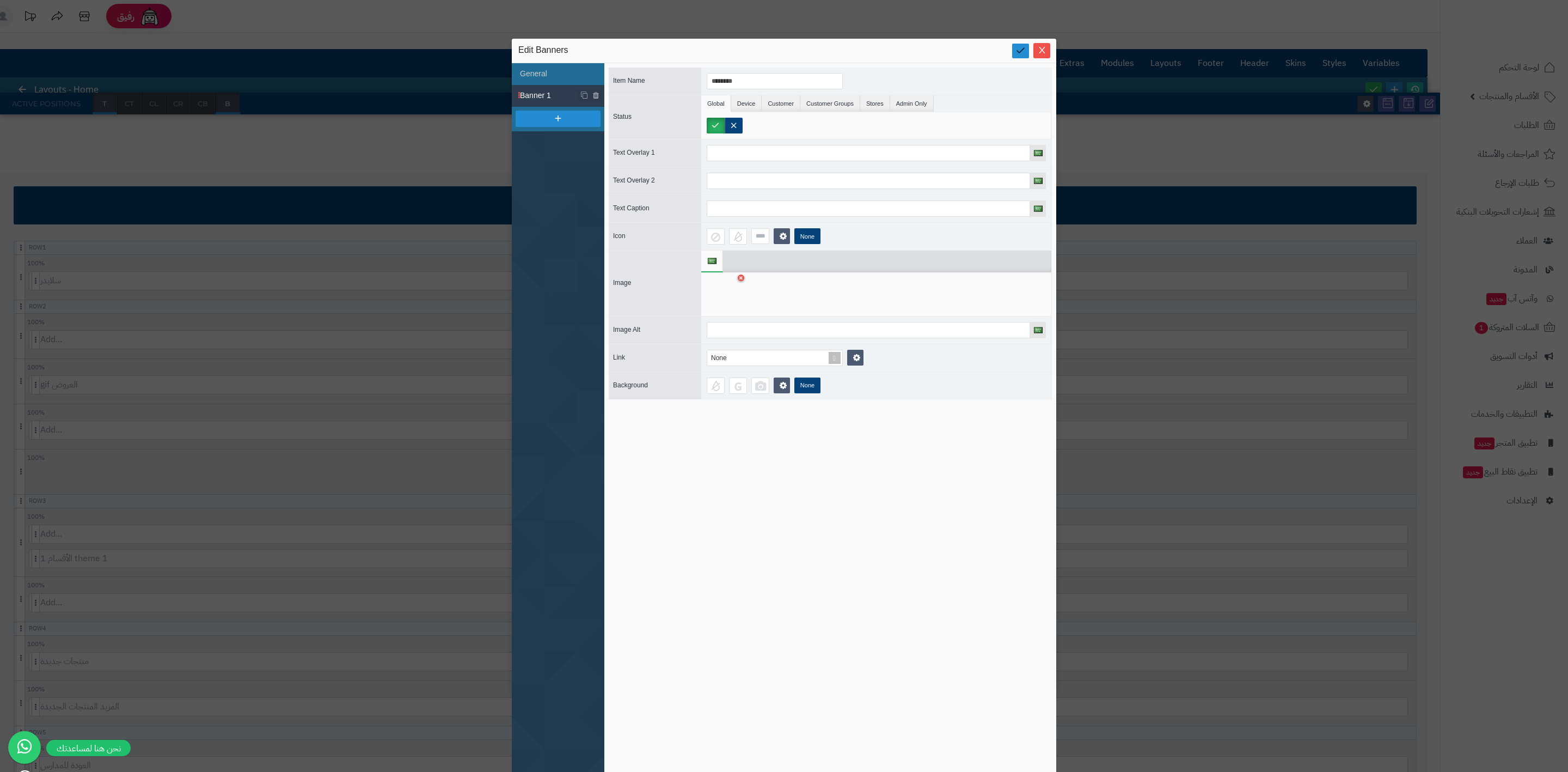
click at [1026, 48] on icon at bounding box center [1020, 50] width 11 height 11
click at [1046, 51] on icon "Close" at bounding box center [1042, 50] width 9 height 9
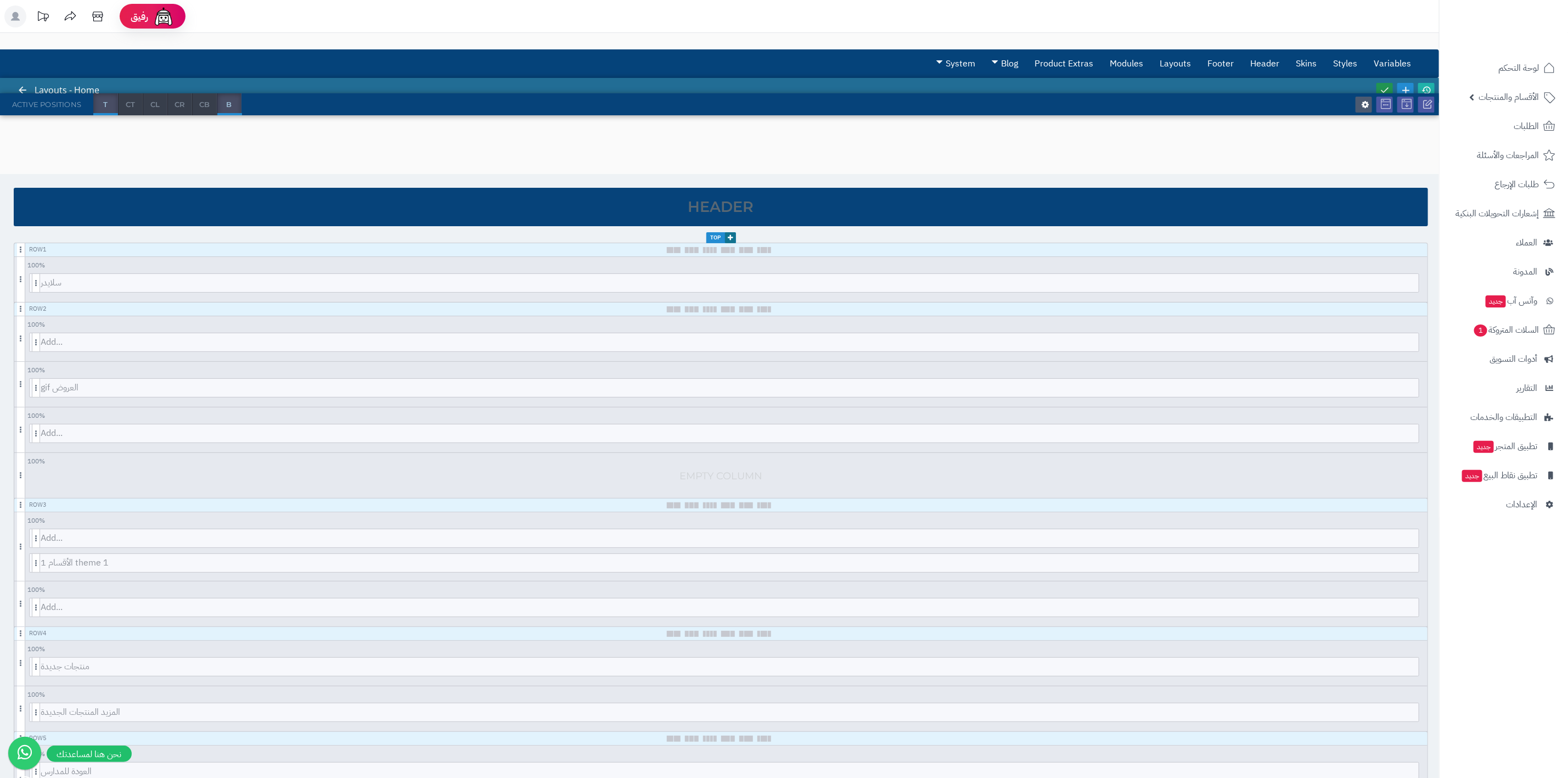
click at [1161, 85] on icon at bounding box center [1384, 90] width 10 height 10
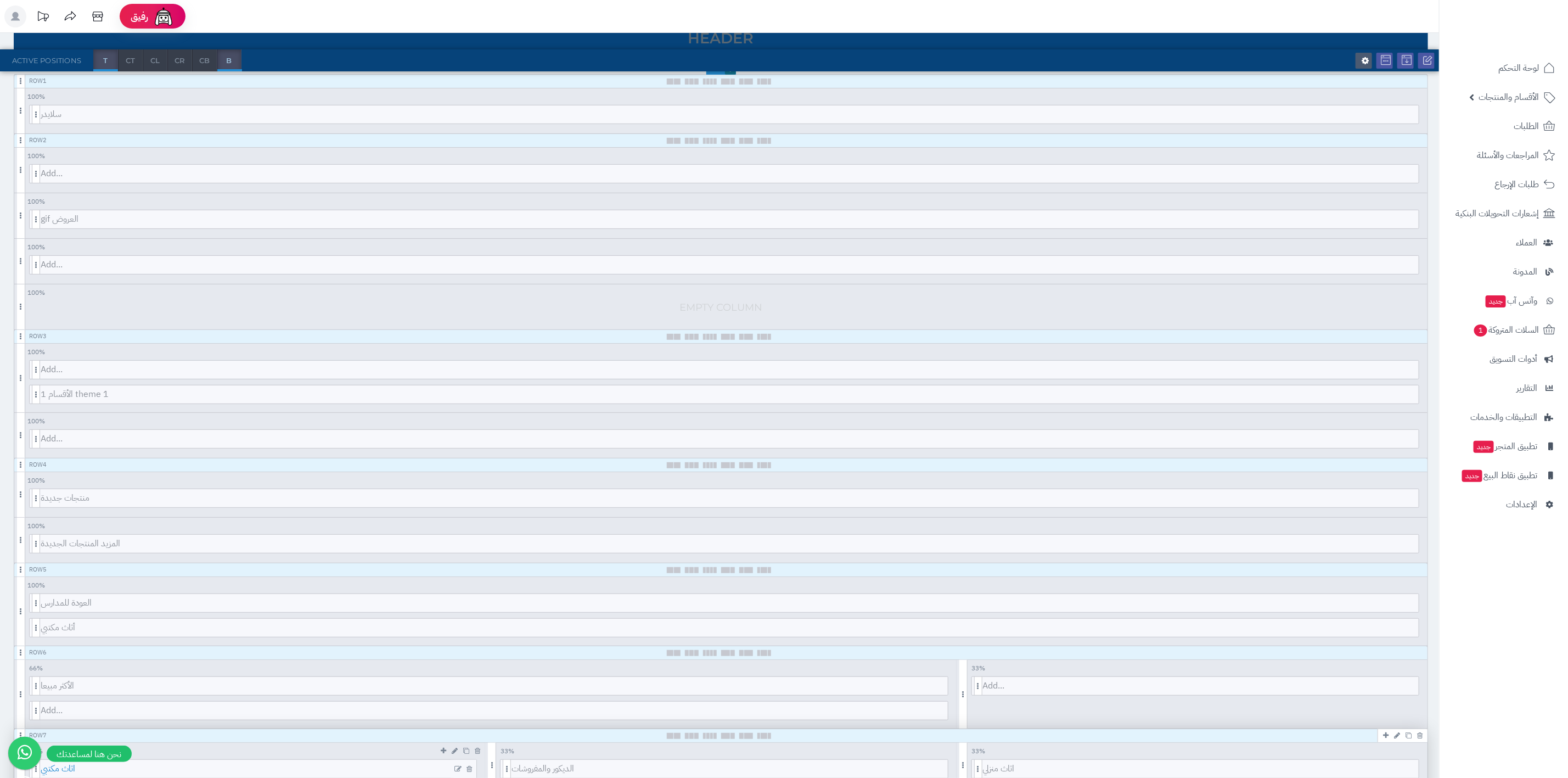
scroll to position [411, 0]
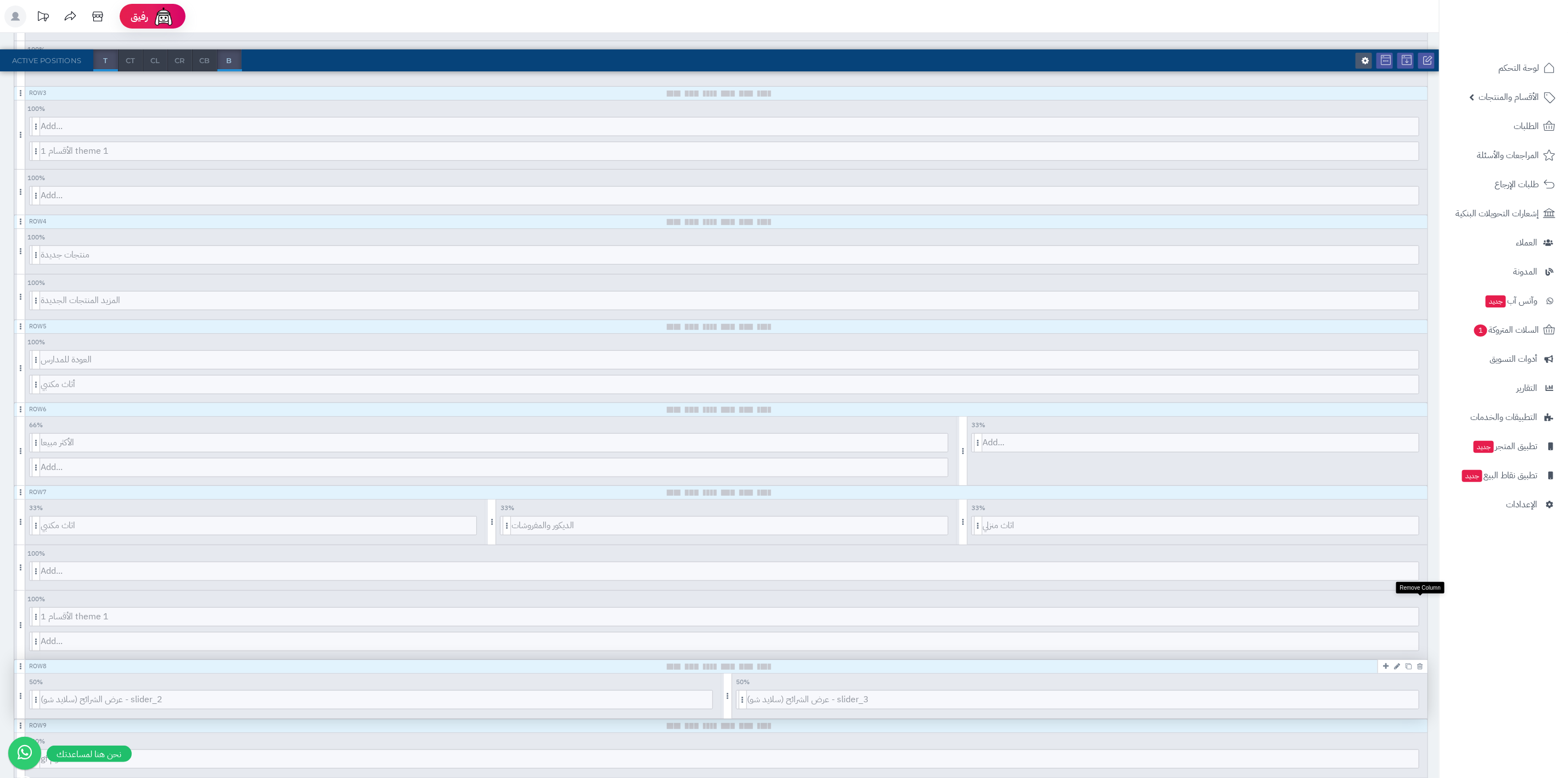
click at [1161, 576] on link at bounding box center [1419, 598] width 11 height 12
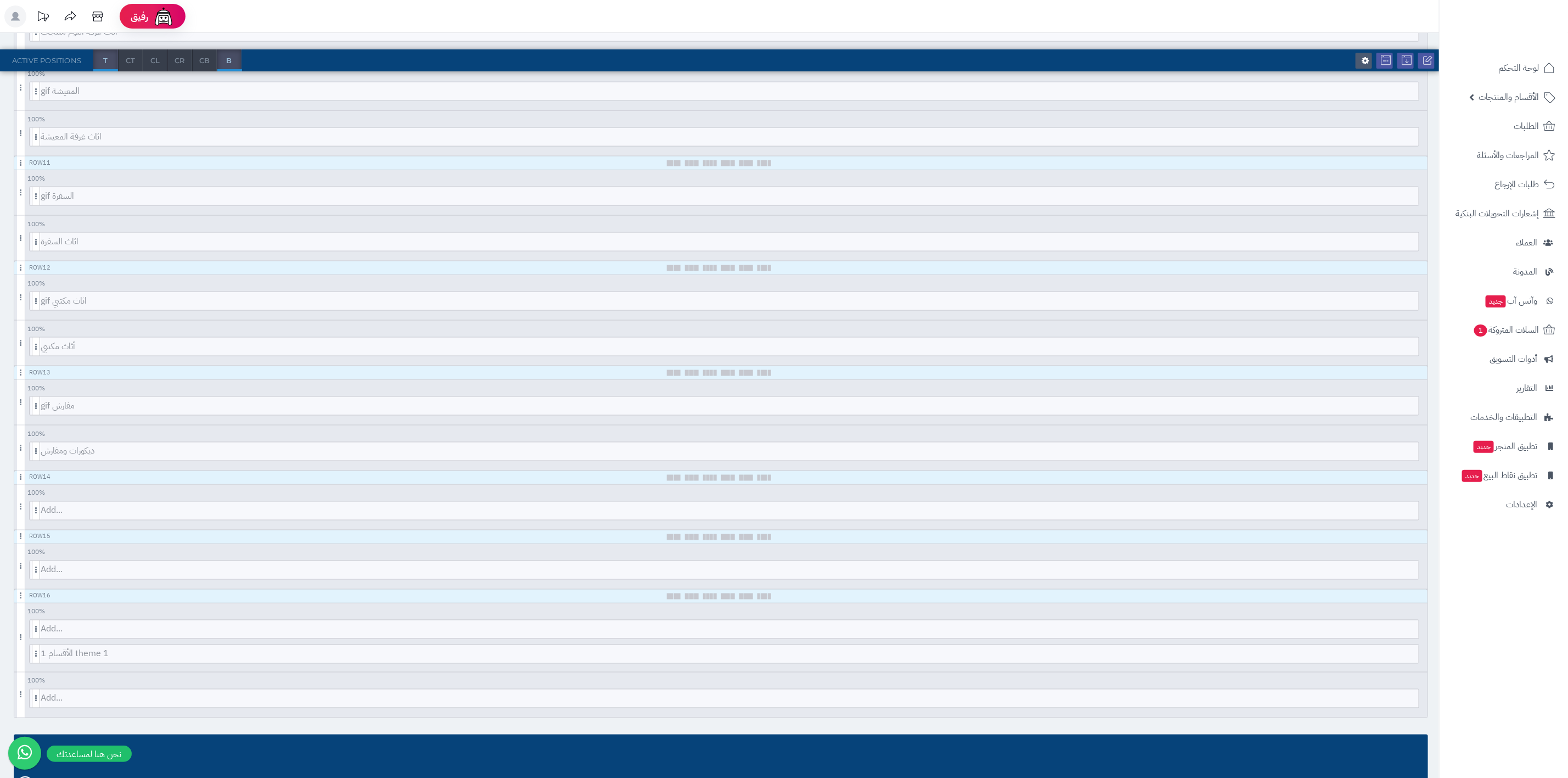
scroll to position [1153, 0]
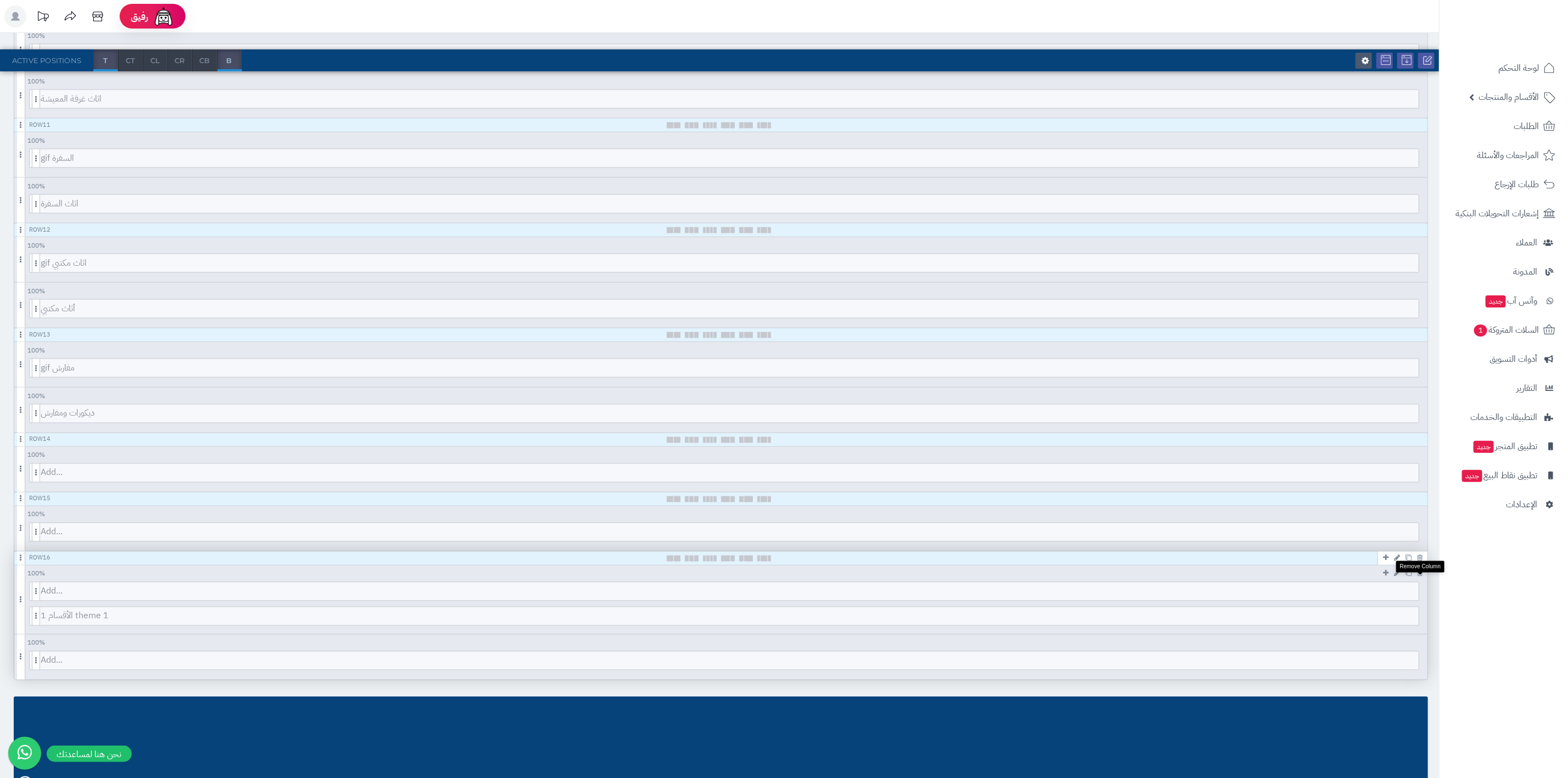
click at [1161, 576] on icon at bounding box center [1419, 573] width 6 height 7
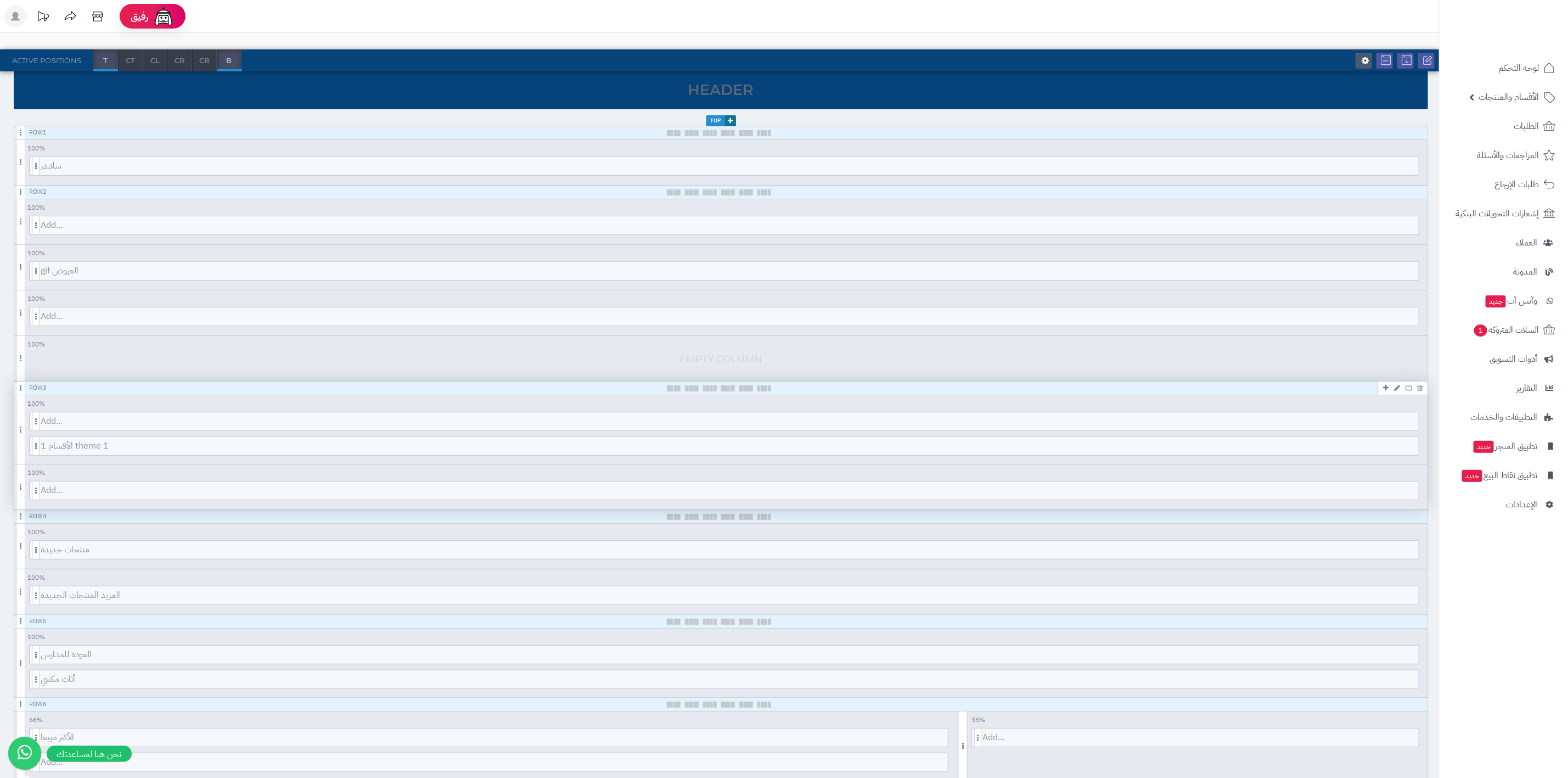
scroll to position [0, 0]
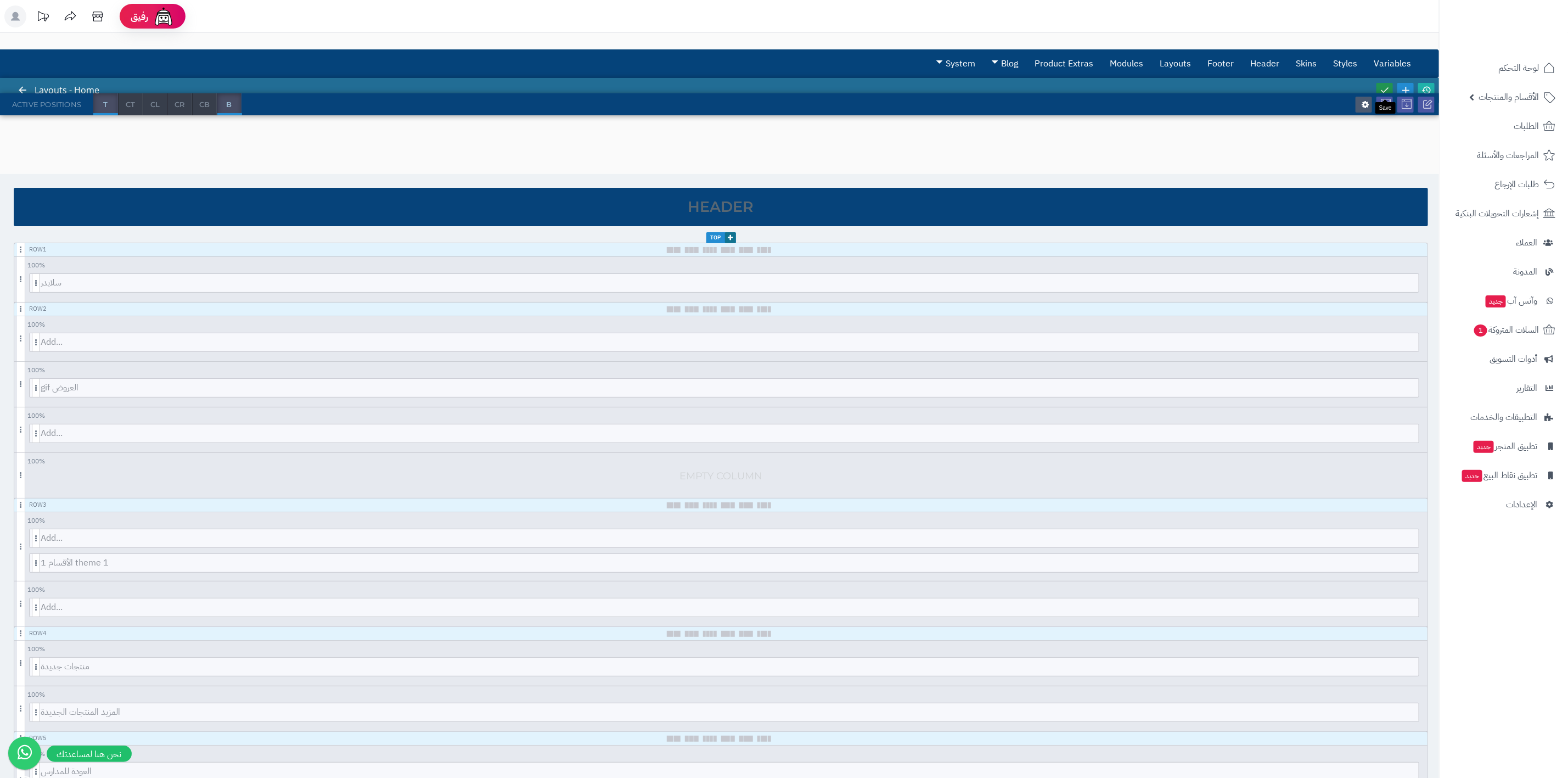
click at [1161, 84] on link at bounding box center [1384, 90] width 16 height 15
